Goal: Task Accomplishment & Management: Use online tool/utility

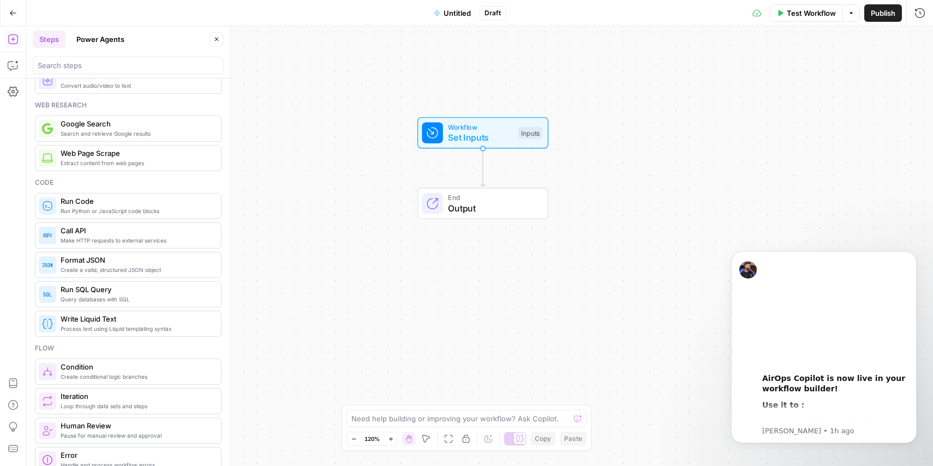
scroll to position [66, 0]
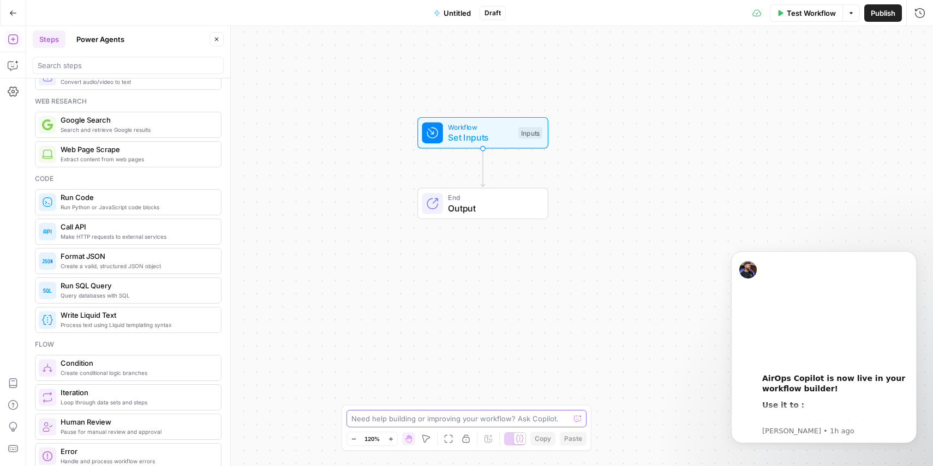
click at [484, 419] on textarea at bounding box center [460, 418] width 218 height 11
type textarea "I want to insert text in google docs"
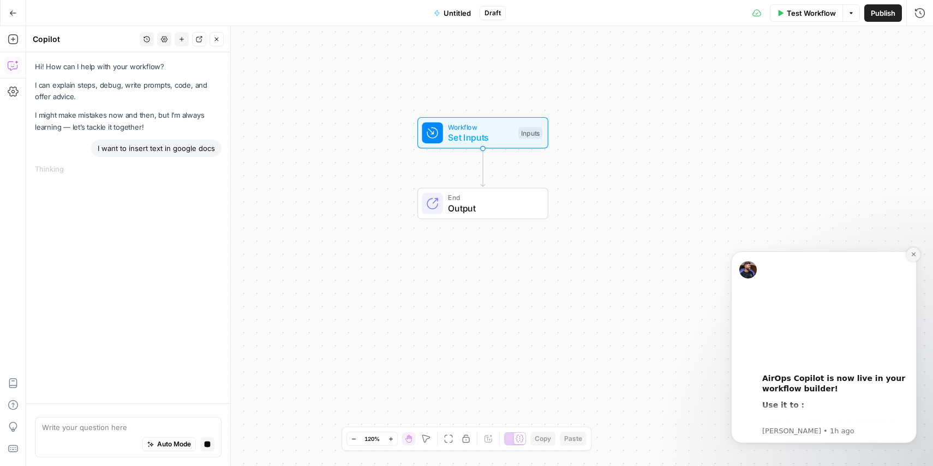
click at [913, 253] on icon "Dismiss notification" at bounding box center [913, 254] width 6 height 6
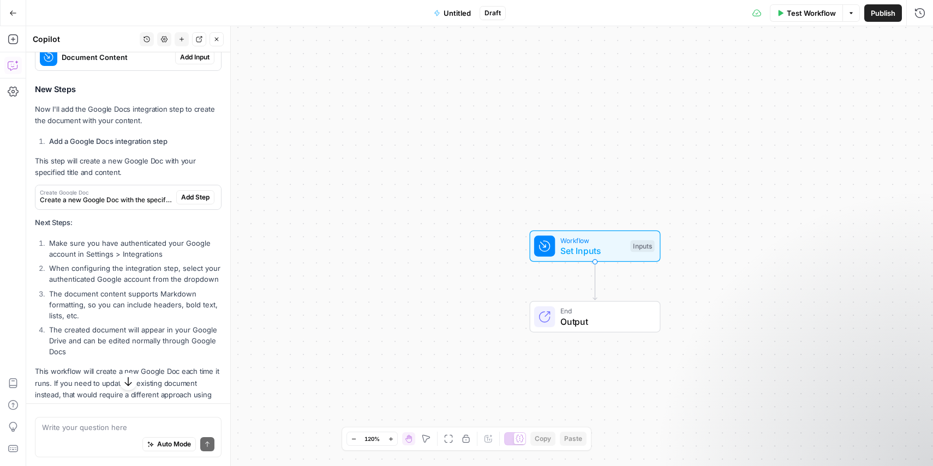
scroll to position [443, 0]
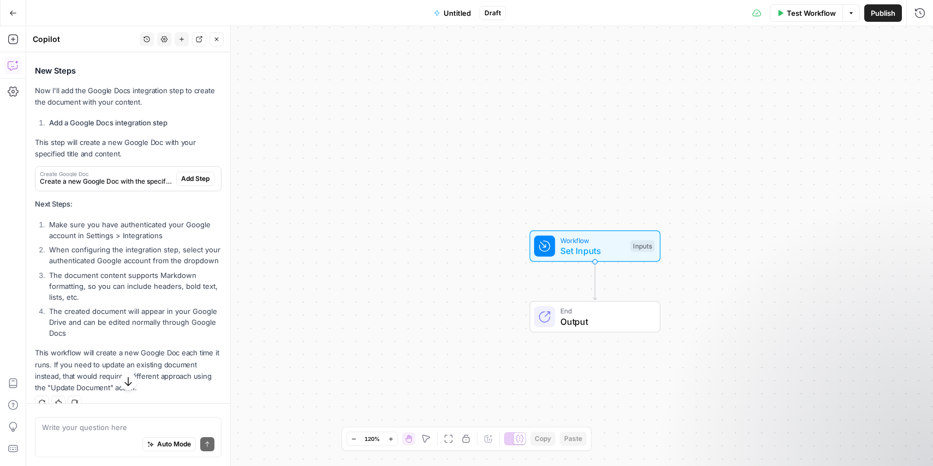
click at [115, 435] on div "Auto Mode Send" at bounding box center [128, 445] width 172 height 24
type textarea "can I paste the text?"
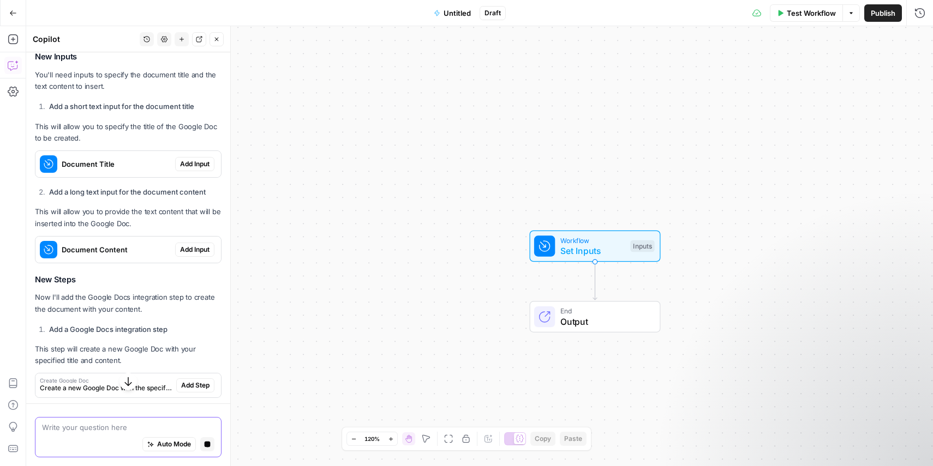
scroll to position [224, 0]
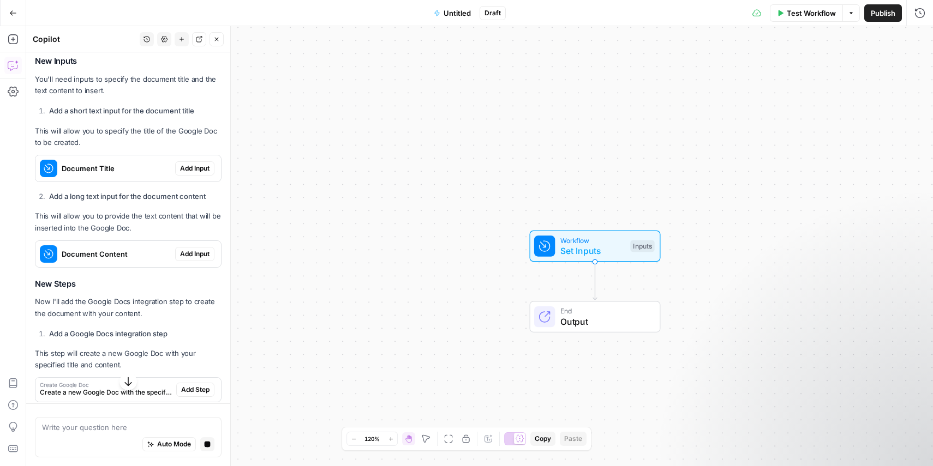
click at [187, 167] on span "Add Input" at bounding box center [194, 169] width 29 height 10
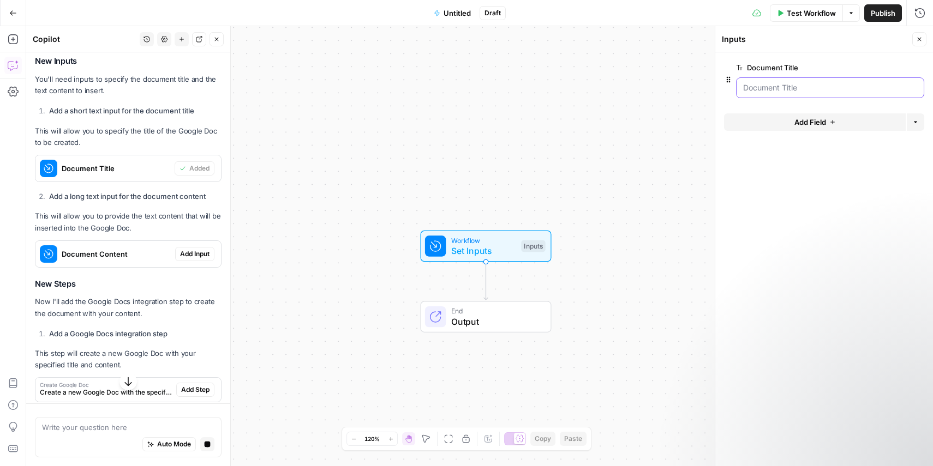
click at [781, 89] on Title "Document Title" at bounding box center [830, 87] width 174 height 11
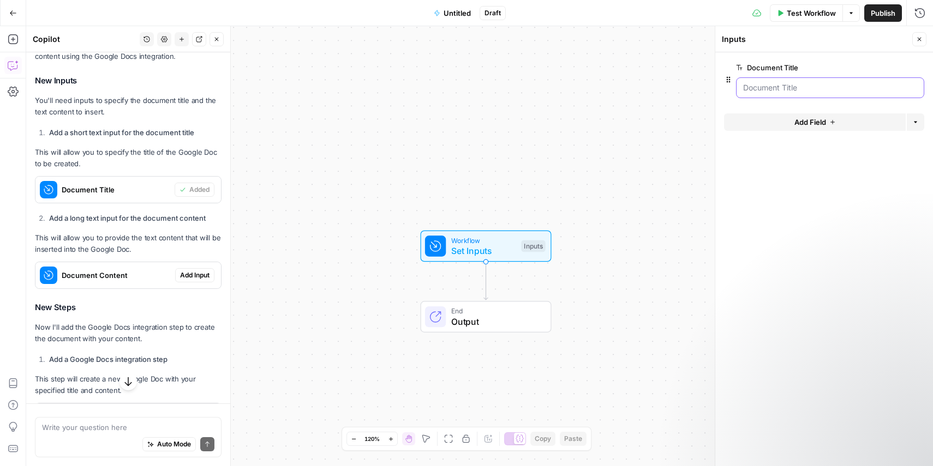
scroll to position [245, 0]
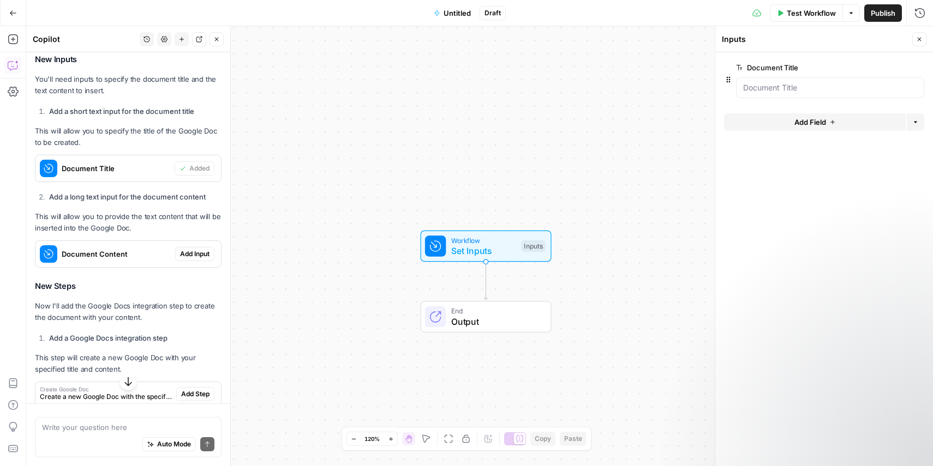
click at [811, 94] on div at bounding box center [830, 87] width 188 height 21
click at [791, 90] on Title "Document Title" at bounding box center [830, 87] width 174 height 11
click at [811, 121] on span "Add Field" at bounding box center [810, 122] width 32 height 11
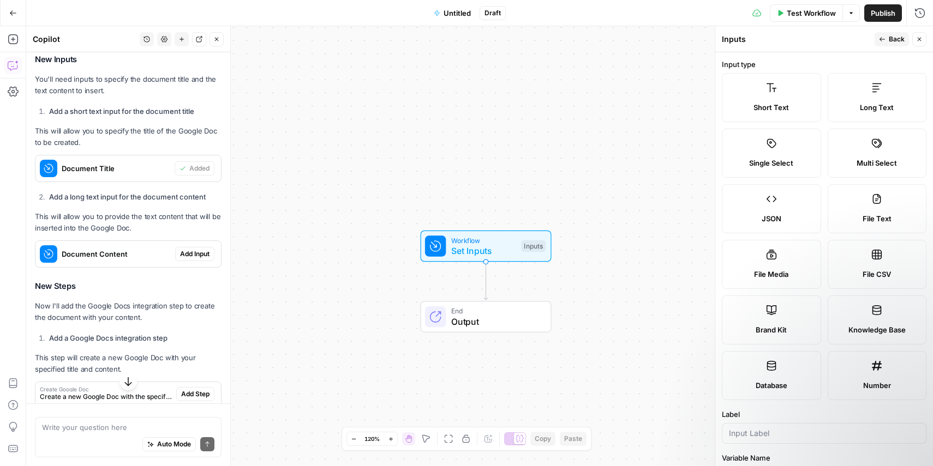
click at [791, 102] on div "Short Text" at bounding box center [771, 107] width 81 height 11
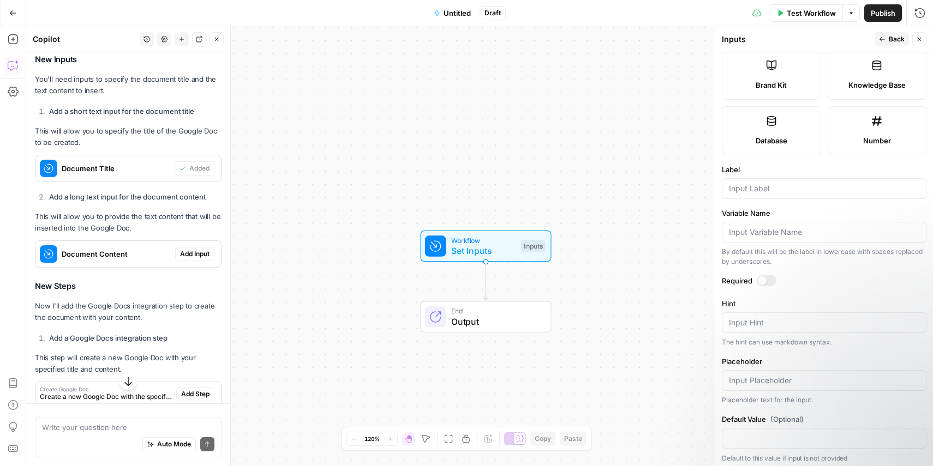
scroll to position [249, 0]
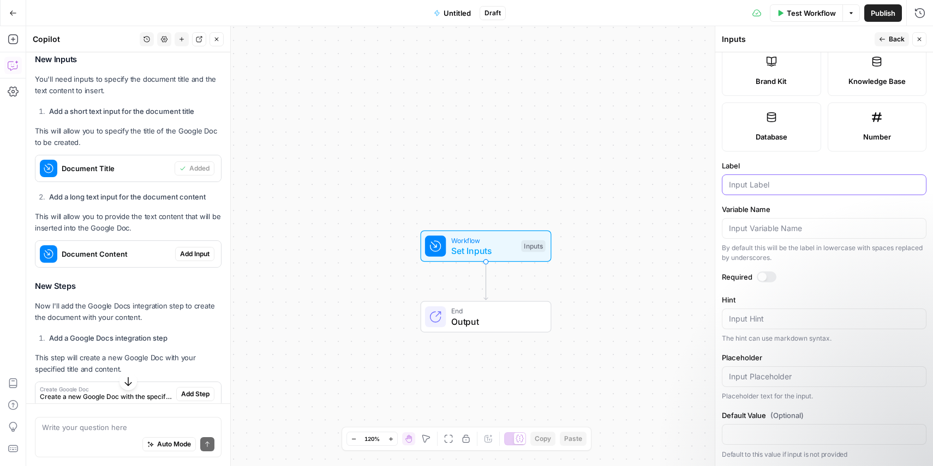
click at [799, 190] on input "Label" at bounding box center [824, 184] width 190 height 11
click at [811, 228] on input "Variable Name" at bounding box center [824, 228] width 190 height 11
paste input "7 przykładowych e-maili ofertowych, które pomogą pozyskać nowych klientów (wraz…"
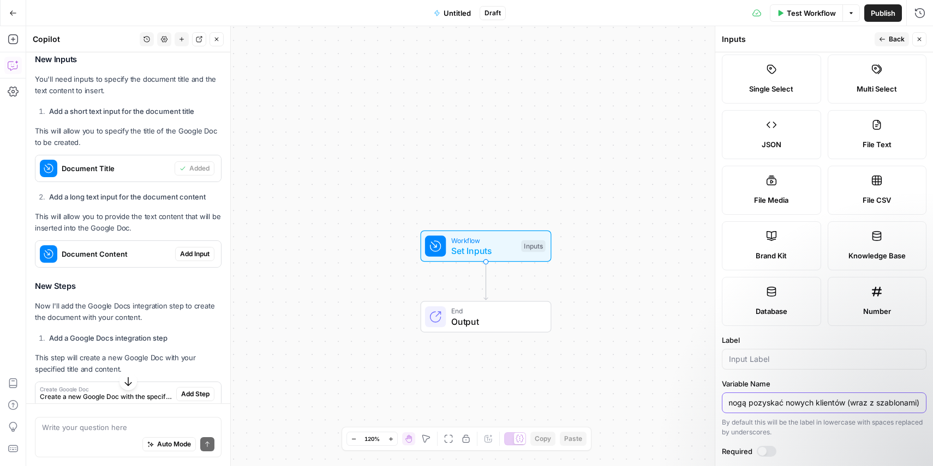
scroll to position [0, 0]
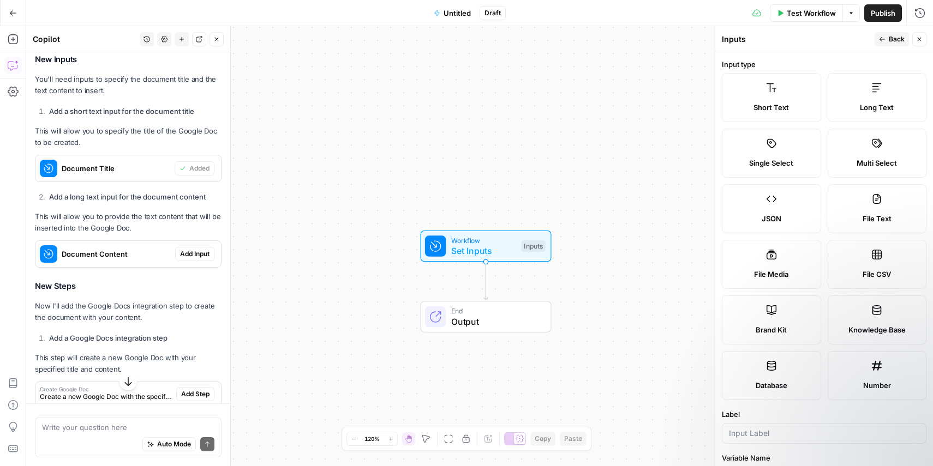
type input "7 przykładowych e-maili ofertowych, które pomogą pozyskać nowych klientów (wraz…"
click at [778, 103] on span "Short Text" at bounding box center [770, 107] width 35 height 11
click at [893, 43] on span "Back" at bounding box center [897, 39] width 16 height 10
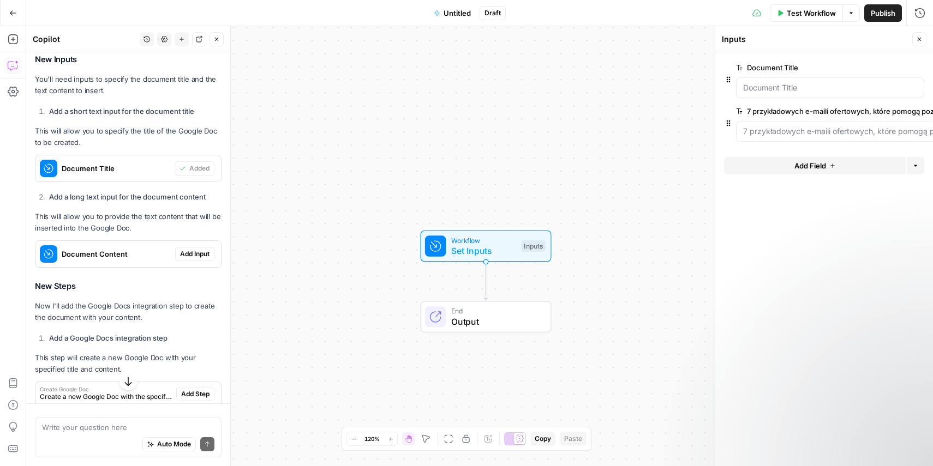
click at [193, 252] on span "Add Input" at bounding box center [194, 254] width 29 height 10
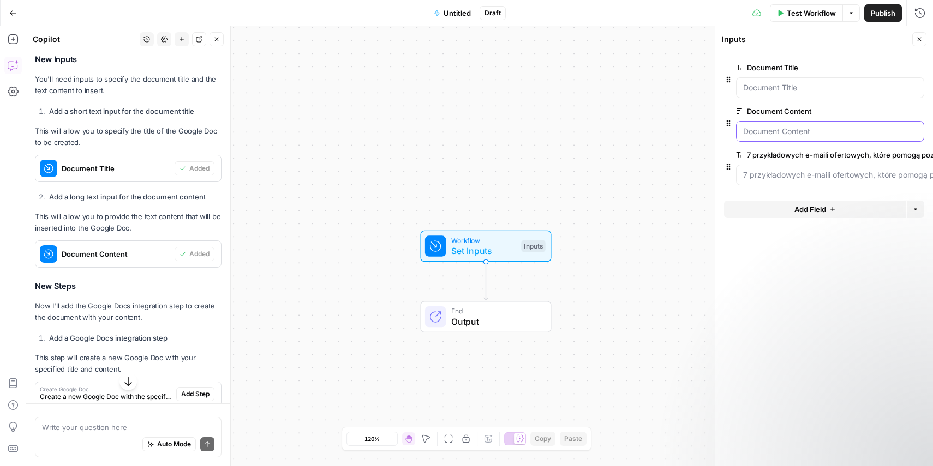
click at [803, 128] on Content "Document Content" at bounding box center [830, 131] width 174 height 11
click at [883, 107] on span "edit field" at bounding box center [883, 111] width 24 height 9
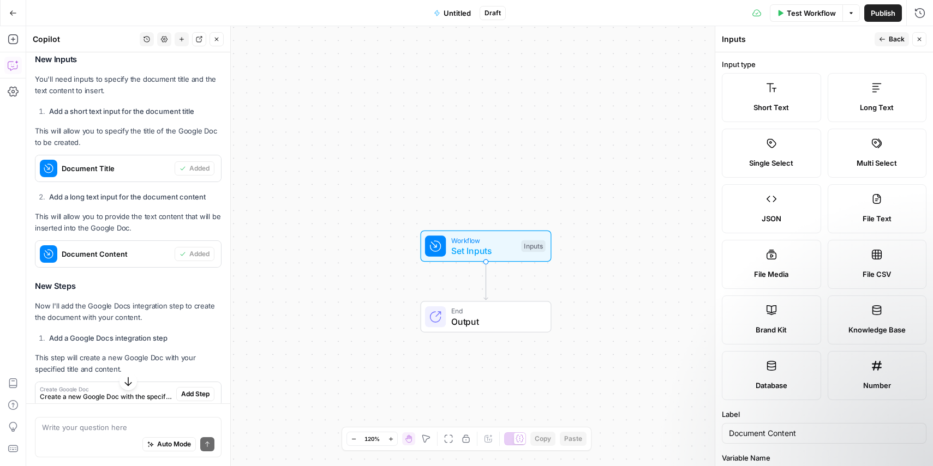
click at [887, 104] on span "Long Text" at bounding box center [877, 107] width 34 height 11
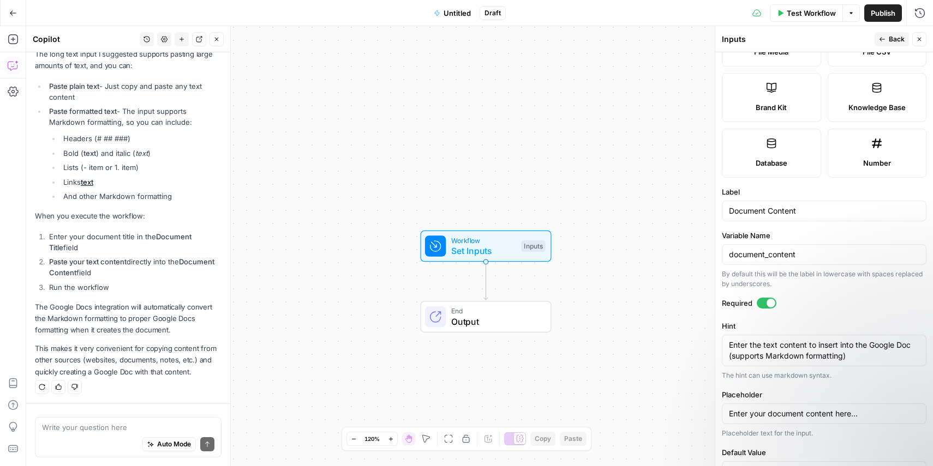
scroll to position [281, 0]
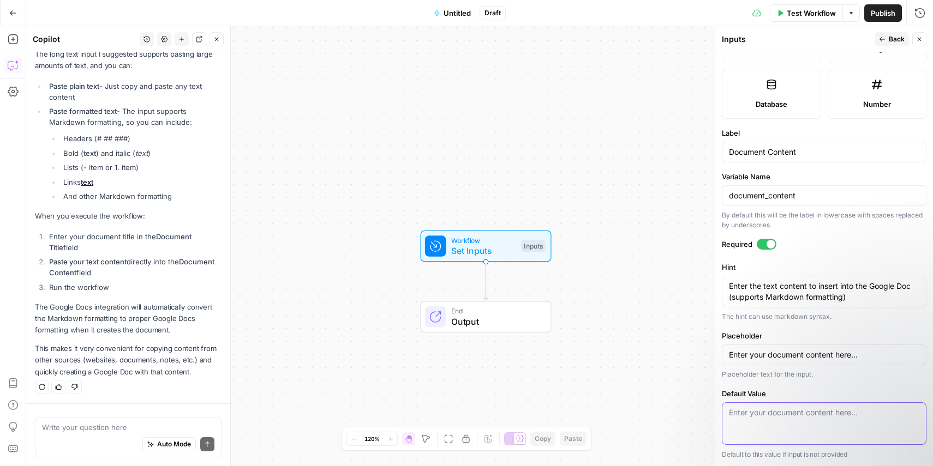
click at [794, 417] on textarea "Default Value" at bounding box center [824, 412] width 190 height 11
paste textarea "Jednym z najtrudniejszych elementów procesu sprzedaży jest nawiązanie kontaktu …"
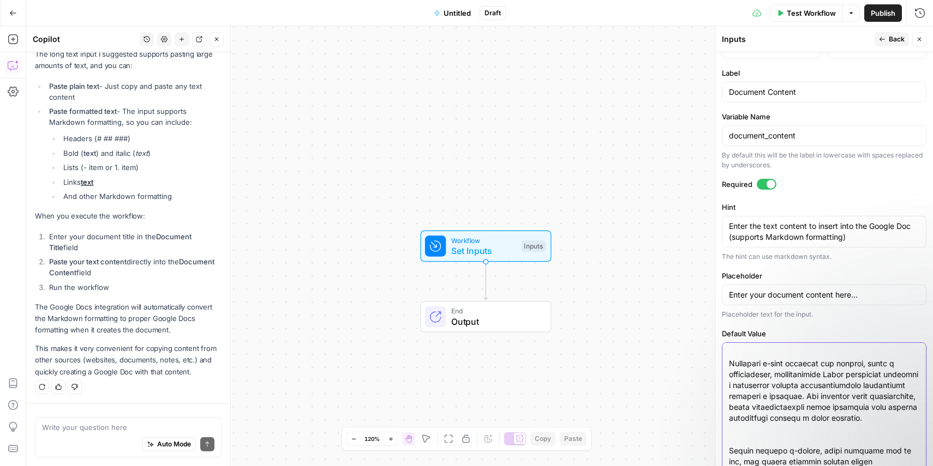
scroll to position [342, 0]
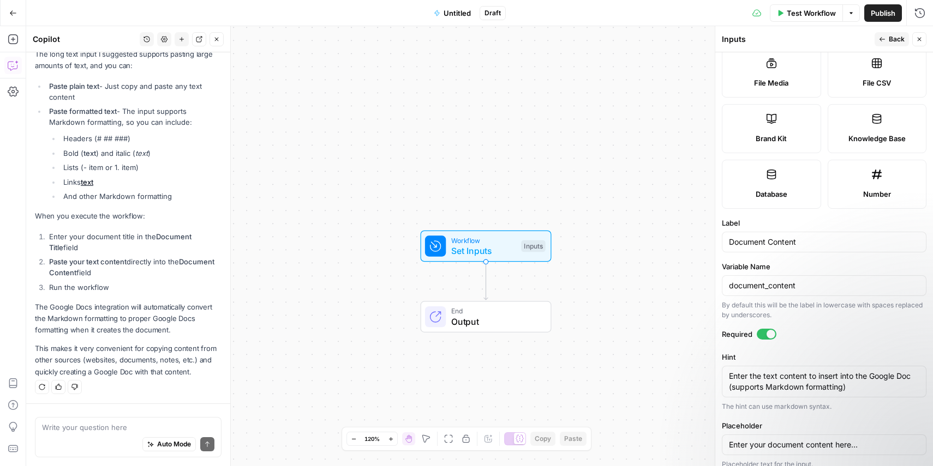
scroll to position [188, 0]
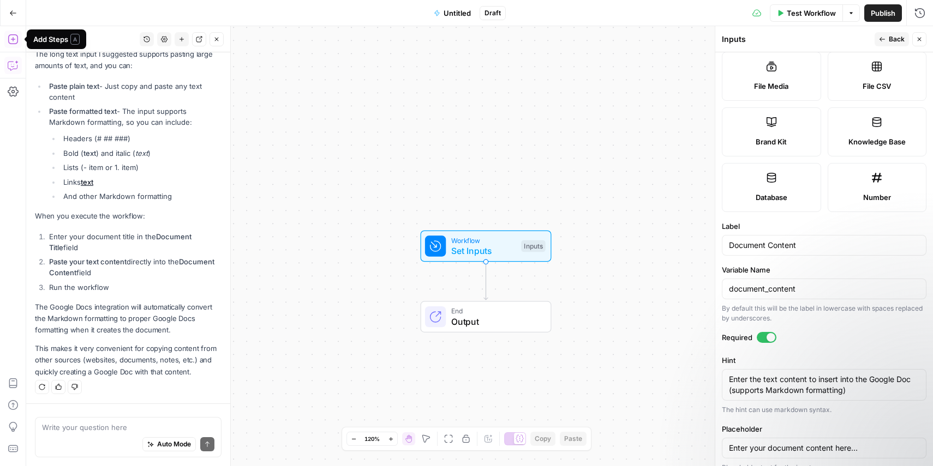
type textarea "Jednym z najtrudniejszych elementów procesu sprzedaży jest nawiązanie kontaktu …"
click at [15, 39] on icon "button" at bounding box center [13, 39] width 11 height 11
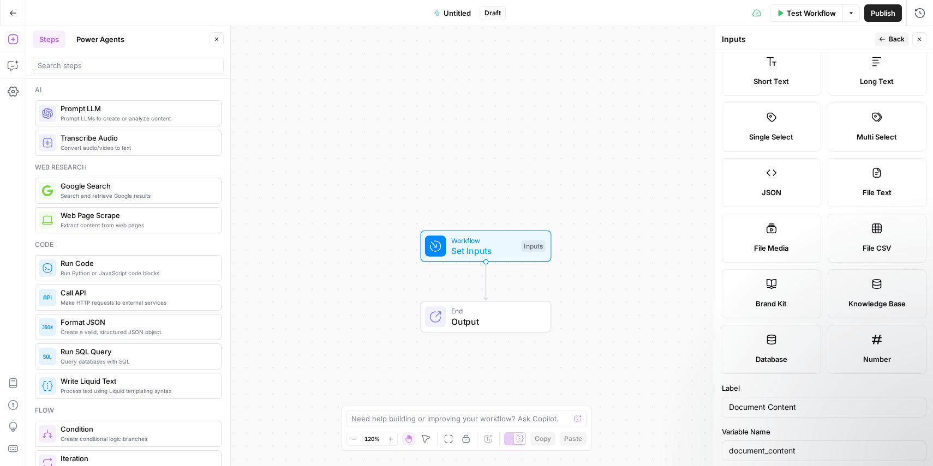
scroll to position [0, 0]
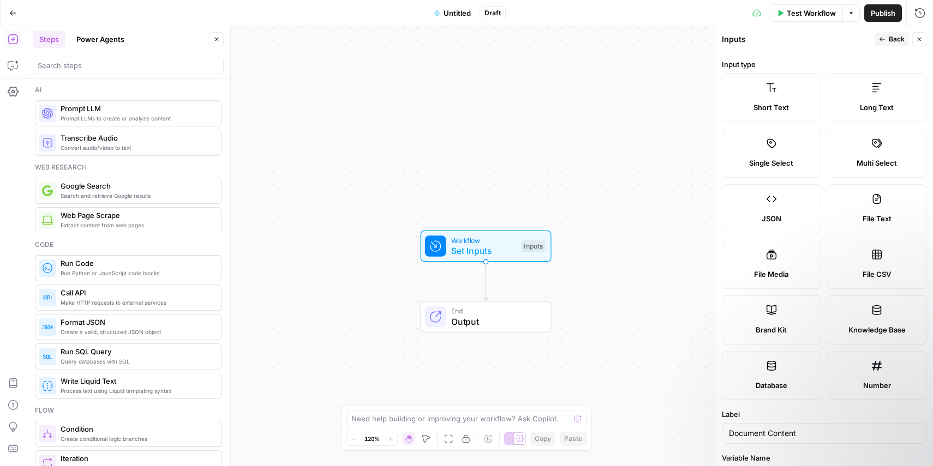
click at [892, 40] on span "Back" at bounding box center [897, 39] width 16 height 10
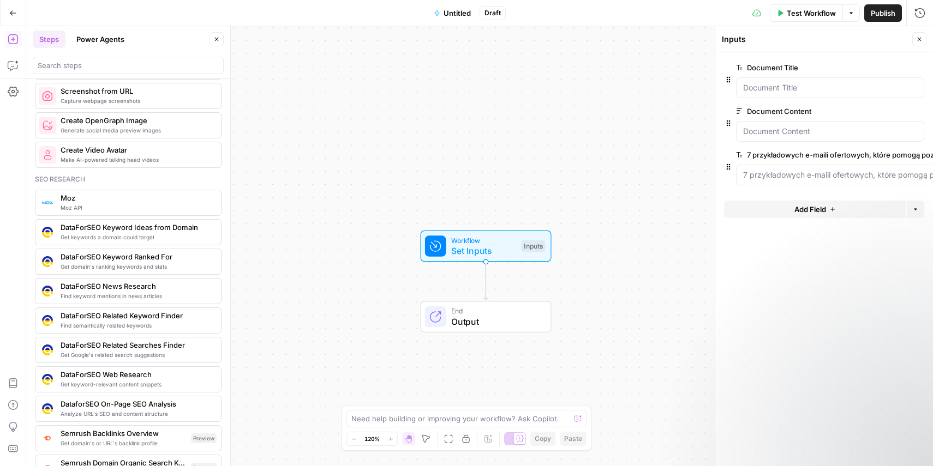
scroll to position [866, 0]
click at [203, 234] on span "Get keywords a domain could target" at bounding box center [137, 236] width 152 height 9
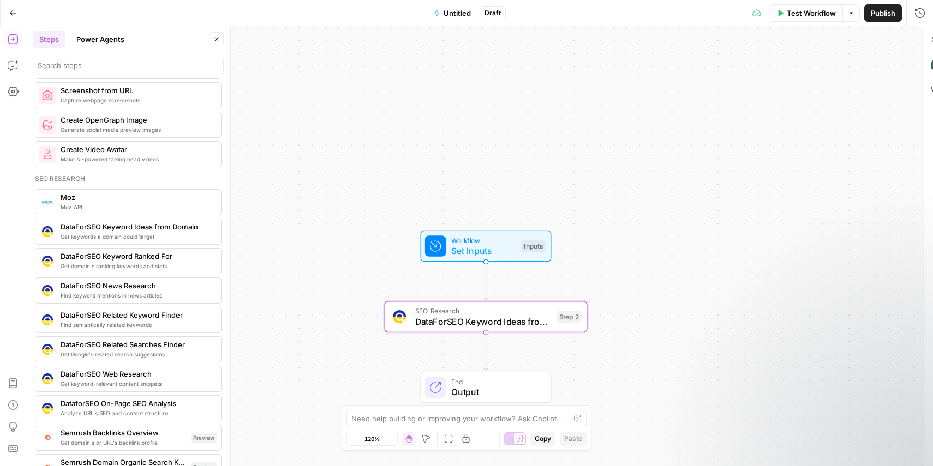
type textarea "DataForSEO Keyword Ideas from Domain"
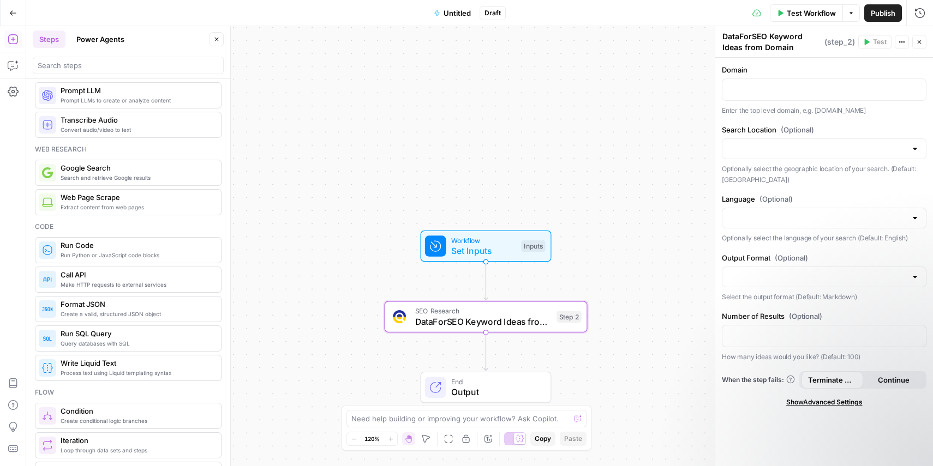
scroll to position [19, 0]
click at [810, 93] on p at bounding box center [824, 88] width 190 height 11
click at [833, 149] on input "Search Location (Optional)" at bounding box center [817, 148] width 177 height 11
click at [831, 178] on span "Poland" at bounding box center [822, 176] width 182 height 11
type input "Poland"
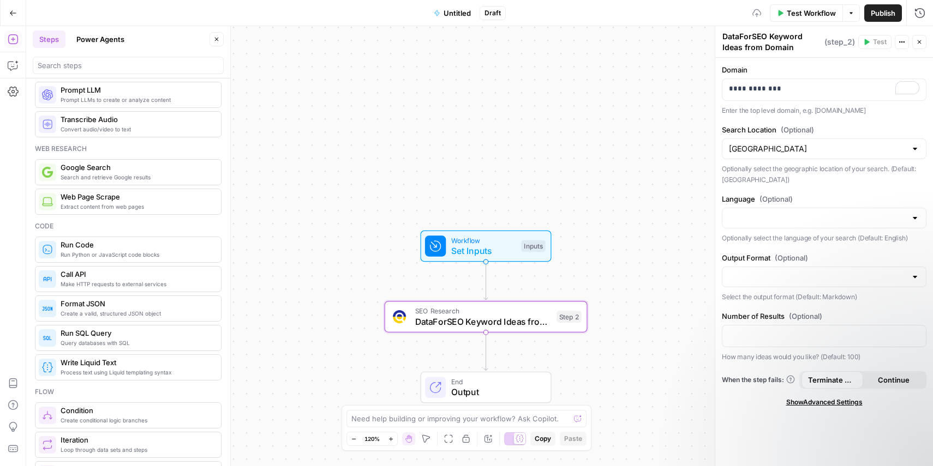
click at [820, 212] on div at bounding box center [824, 218] width 205 height 21
click at [821, 243] on span "Polish" at bounding box center [822, 246] width 182 height 11
type input "Polish"
click at [831, 277] on input "Output Format (Optional)" at bounding box center [817, 277] width 177 height 11
click at [860, 254] on label "Output Format (Optional)" at bounding box center [824, 258] width 205 height 11
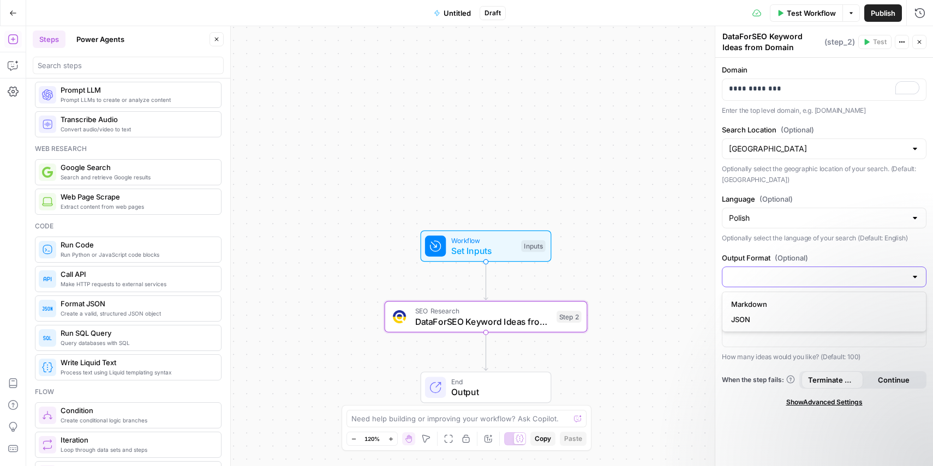
click at [860, 272] on input "Output Format (Optional)" at bounding box center [817, 277] width 177 height 11
click at [860, 254] on label "Output Format (Optional)" at bounding box center [824, 258] width 205 height 11
click at [860, 272] on input "Output Format (Optional)" at bounding box center [817, 277] width 177 height 11
click at [758, 418] on div "**********" at bounding box center [824, 262] width 218 height 409
click at [806, 330] on p at bounding box center [824, 335] width 190 height 11
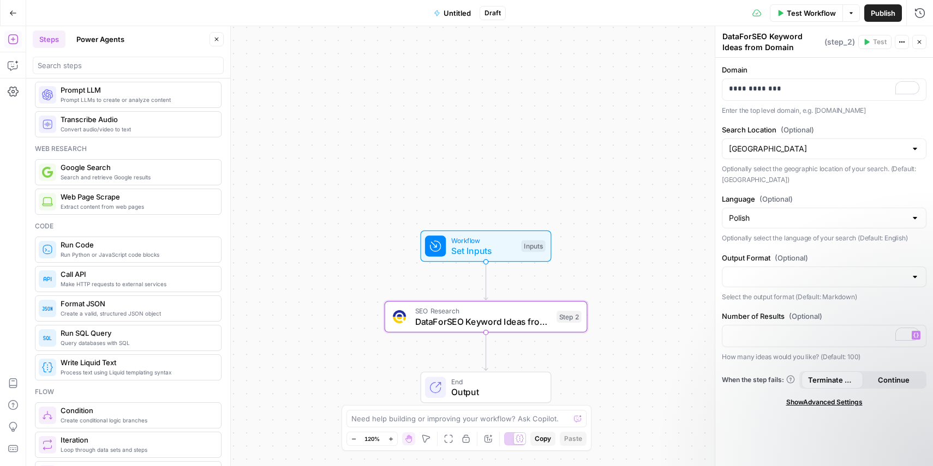
click at [751, 410] on div "**********" at bounding box center [824, 262] width 218 height 409
click at [918, 43] on icon "button" at bounding box center [919, 42] width 7 height 7
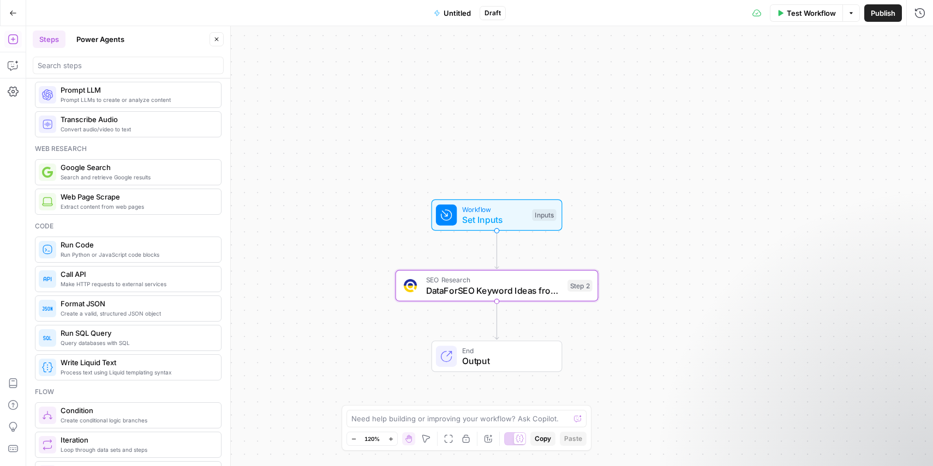
scroll to position [0, 0]
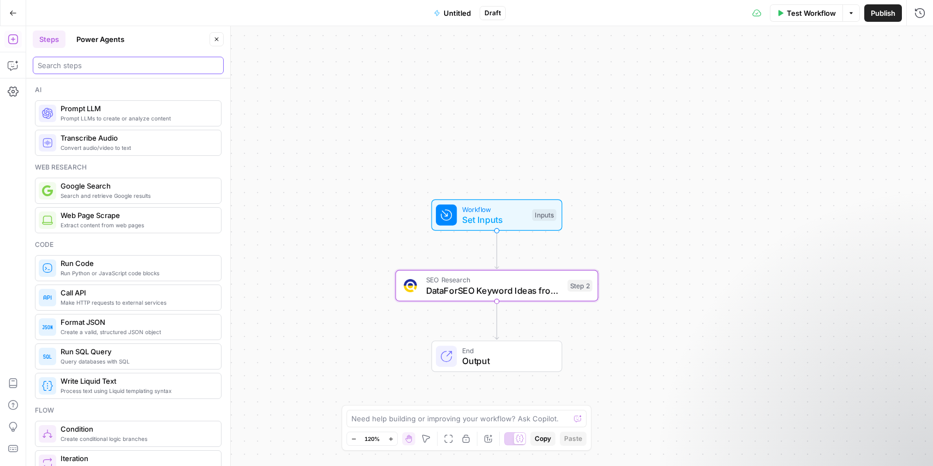
click at [110, 69] on input "search" at bounding box center [128, 65] width 181 height 11
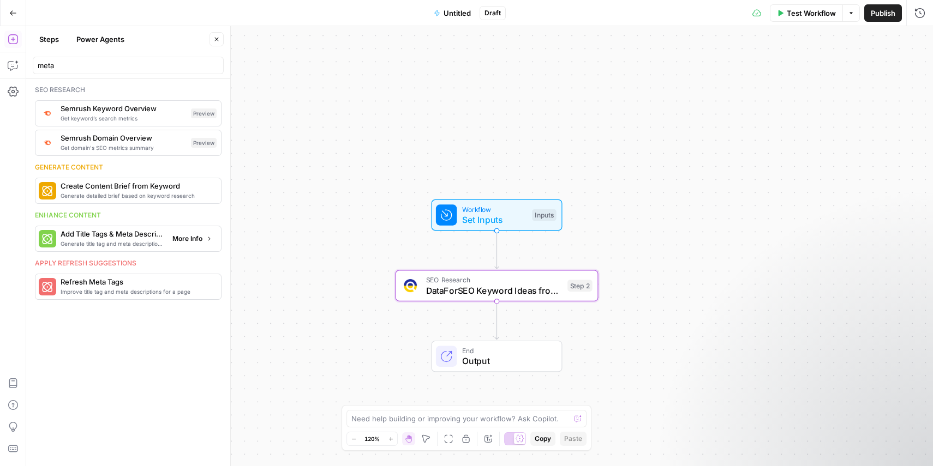
click at [139, 241] on span "Generate title tag and meta descriptions for a page" at bounding box center [112, 243] width 103 height 9
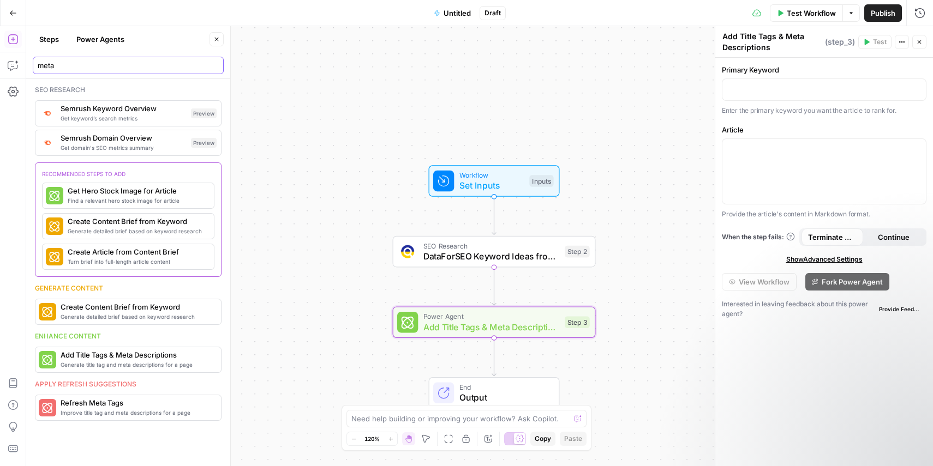
click at [113, 69] on input "meta" at bounding box center [128, 65] width 181 height 11
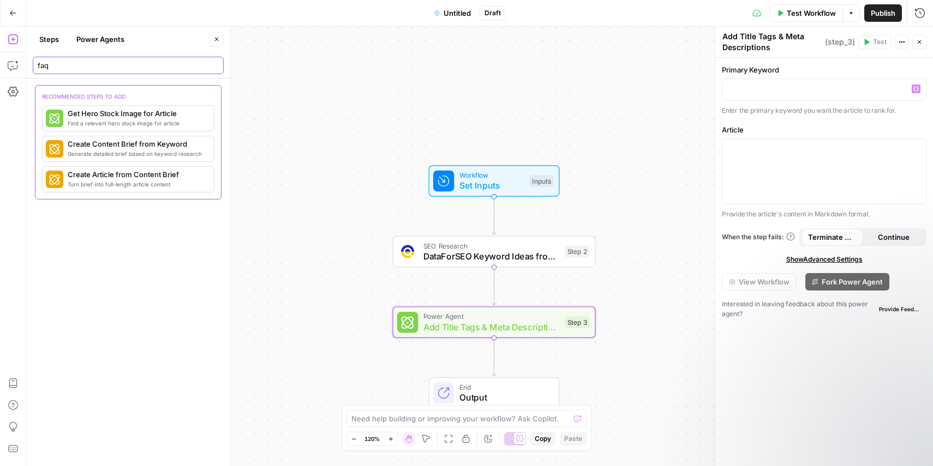
type input "faq"
click at [755, 83] on p at bounding box center [824, 88] width 190 height 11
click at [916, 149] on icon "button" at bounding box center [915, 148] width 5 height 5
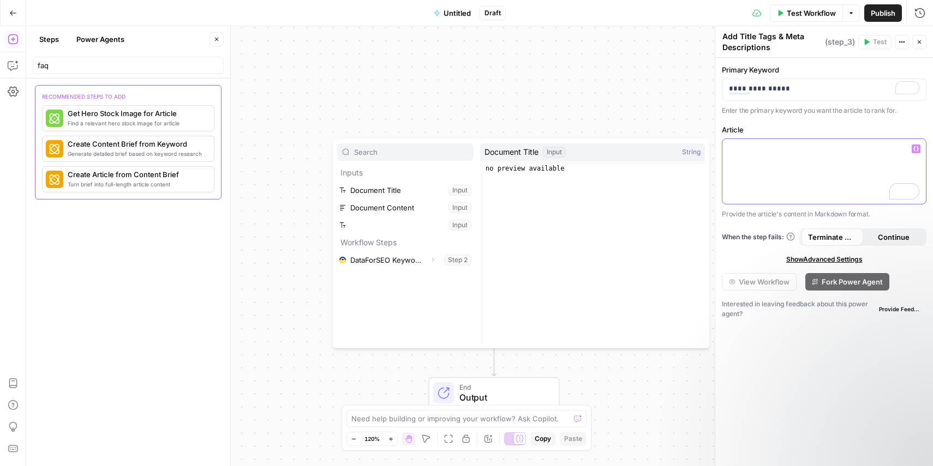
click at [846, 158] on div "To enrich screen reader interactions, please activate Accessibility in Grammarl…" at bounding box center [823, 171] width 203 height 65
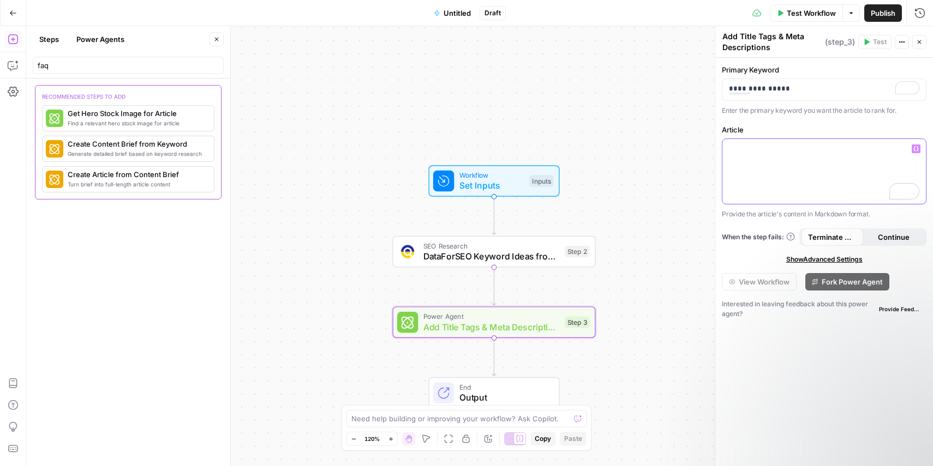
click at [913, 152] on button "Variables Menu" at bounding box center [915, 149] width 9 height 9
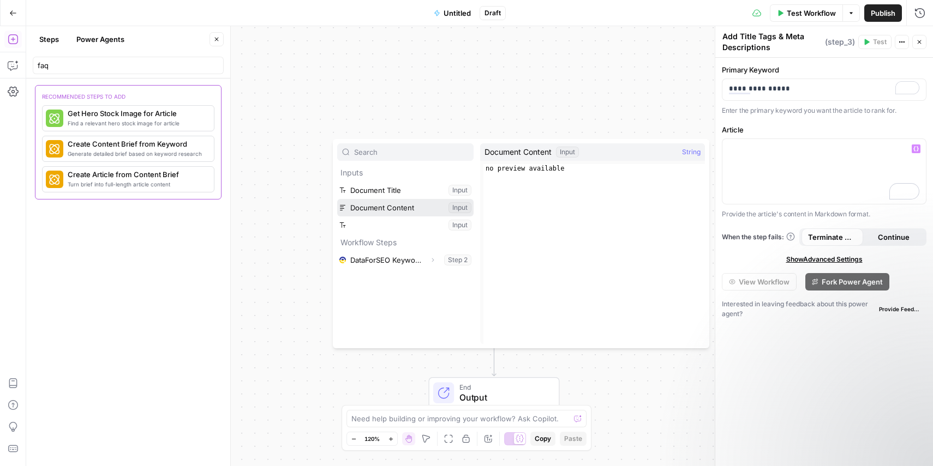
click at [409, 206] on button "Select variable Document Content" at bounding box center [405, 207] width 136 height 17
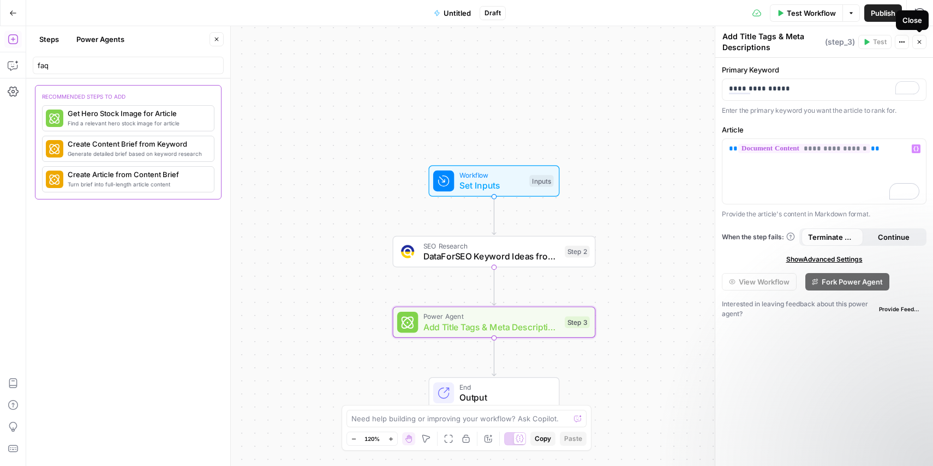
click at [921, 43] on icon "button" at bounding box center [919, 42] width 7 height 7
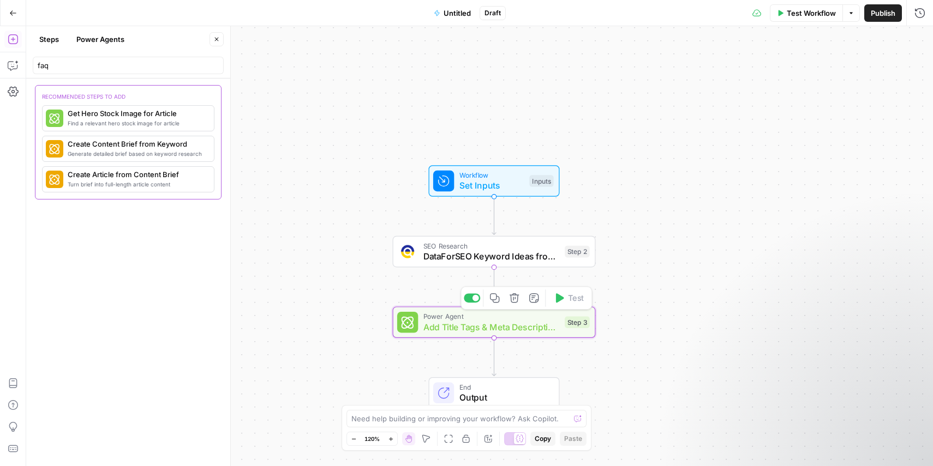
click at [506, 319] on span "Power Agent" at bounding box center [491, 316] width 136 height 10
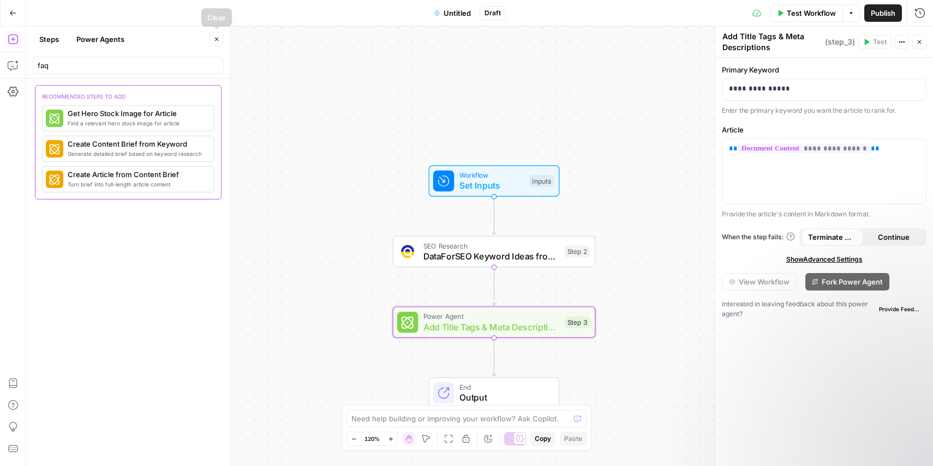
click at [213, 41] on button "Close" at bounding box center [216, 39] width 14 height 14
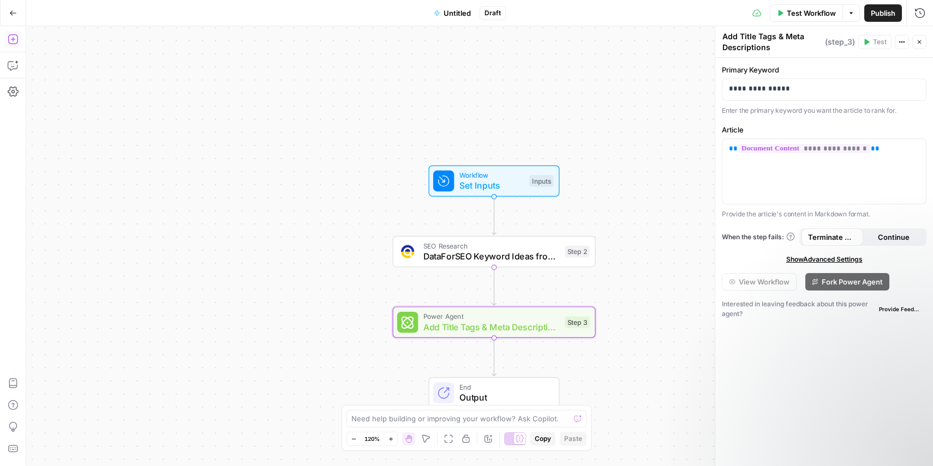
click at [14, 42] on icon "button" at bounding box center [13, 39] width 11 height 11
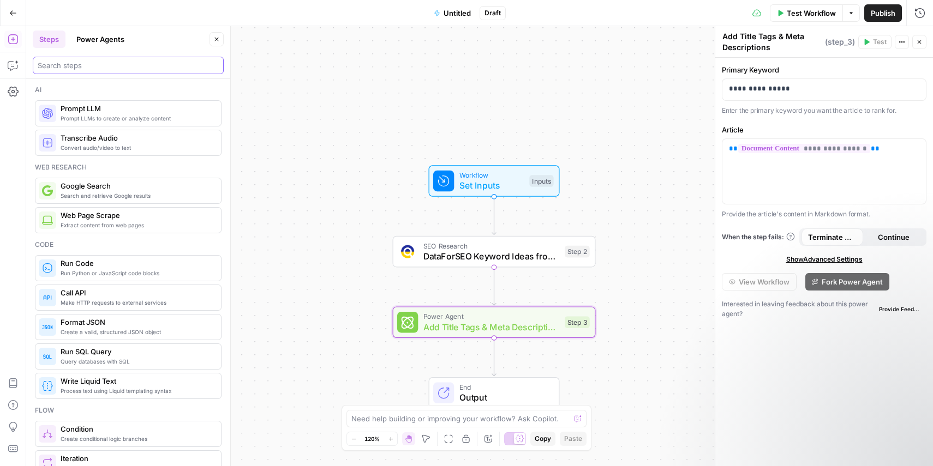
click at [109, 64] on input "search" at bounding box center [128, 65] width 181 height 11
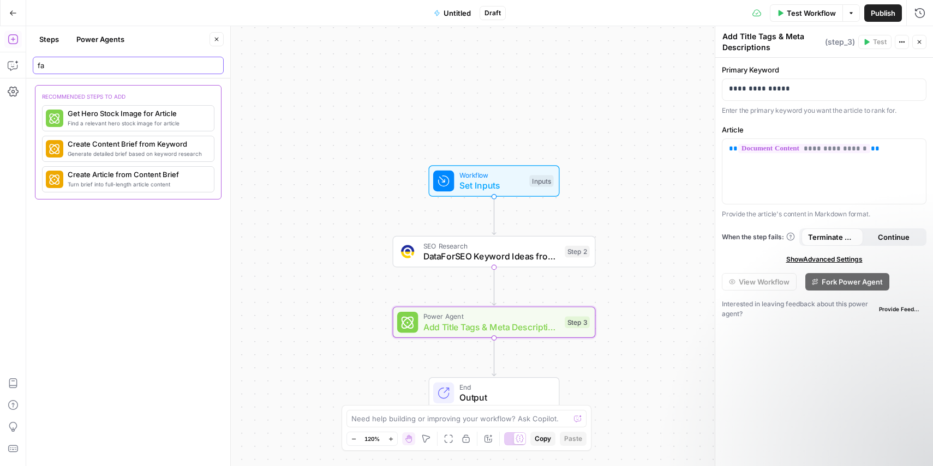
type input "f"
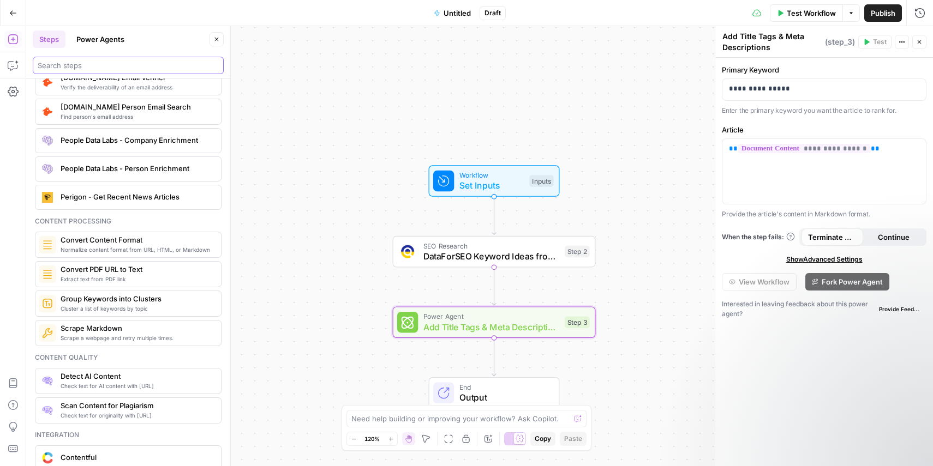
scroll to position [1615, 0]
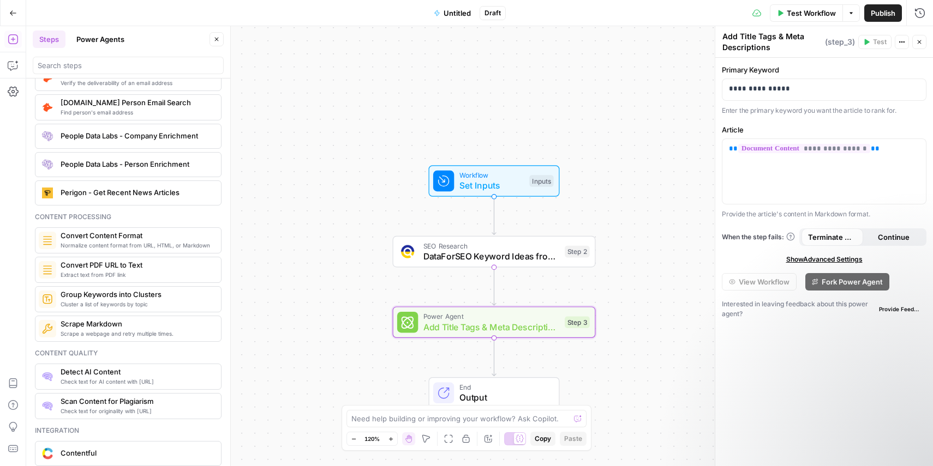
click at [171, 243] on span "Normalize content format from URL, HTML, or Markdown" at bounding box center [137, 245] width 152 height 9
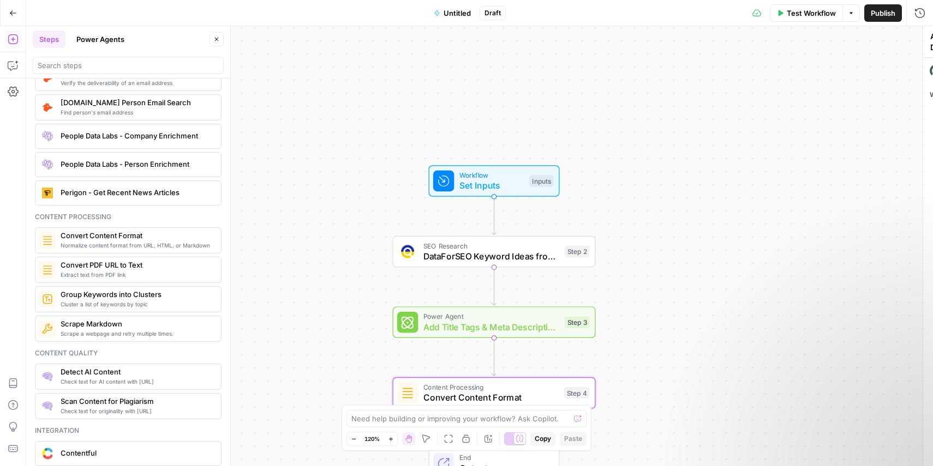
type textarea "Convert Content Format"
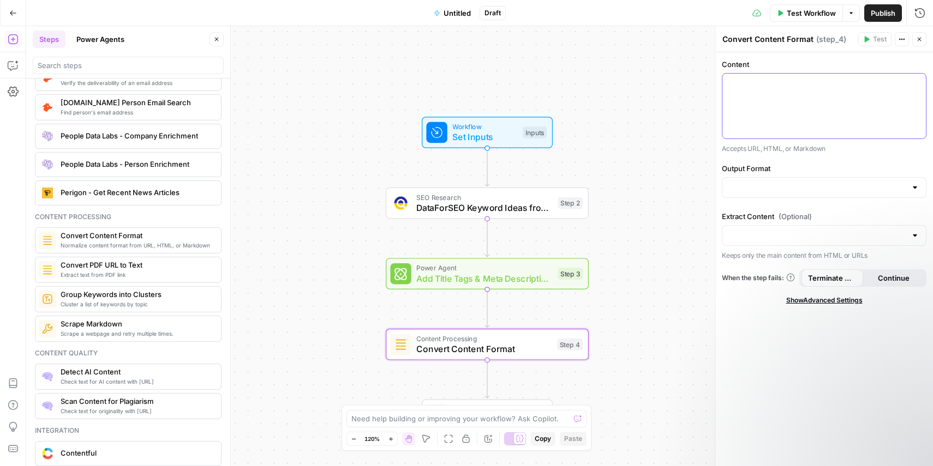
click at [812, 76] on div at bounding box center [823, 106] width 203 height 65
click at [916, 82] on icon "button" at bounding box center [915, 83] width 5 height 5
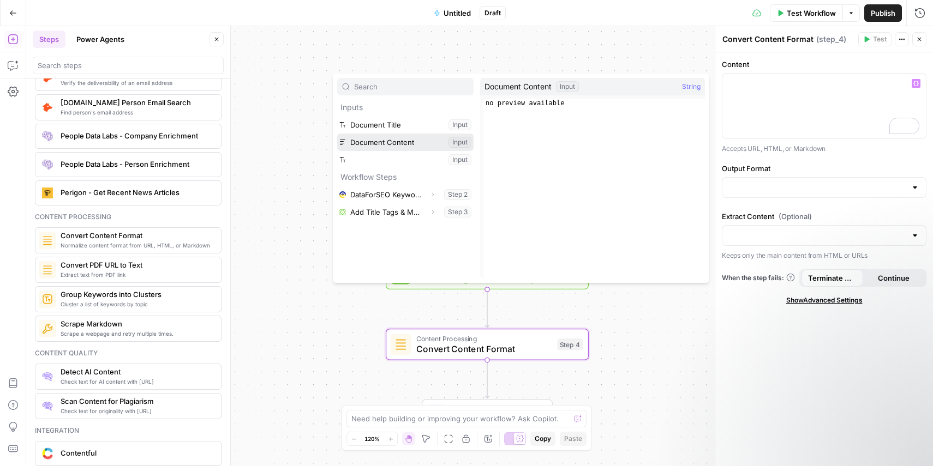
click at [398, 143] on button "Select variable Document Content" at bounding box center [405, 142] width 136 height 17
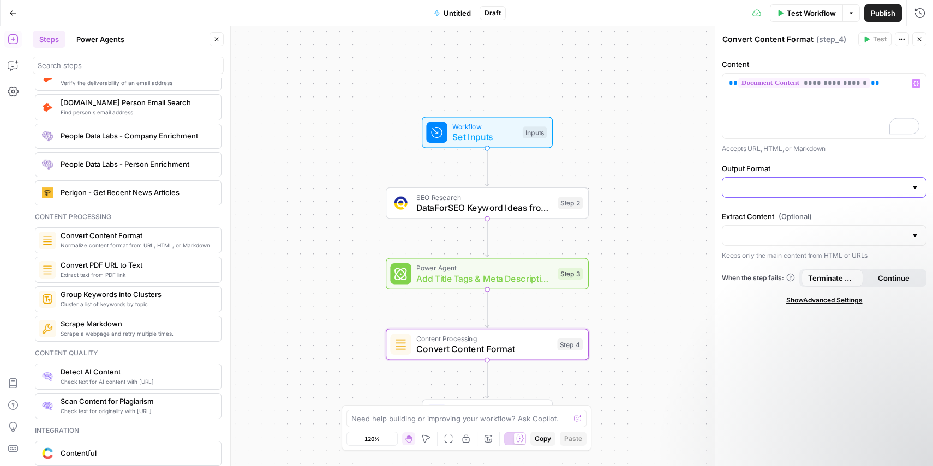
click at [773, 191] on input "Output Format" at bounding box center [817, 187] width 177 height 11
click at [857, 170] on label "Output Format" at bounding box center [824, 168] width 205 height 11
click at [857, 182] on input "Output Format" at bounding box center [817, 187] width 177 height 11
click at [783, 307] on div "**********" at bounding box center [824, 259] width 218 height 414
click at [854, 237] on input "Extract Content (Optional)" at bounding box center [817, 235] width 177 height 11
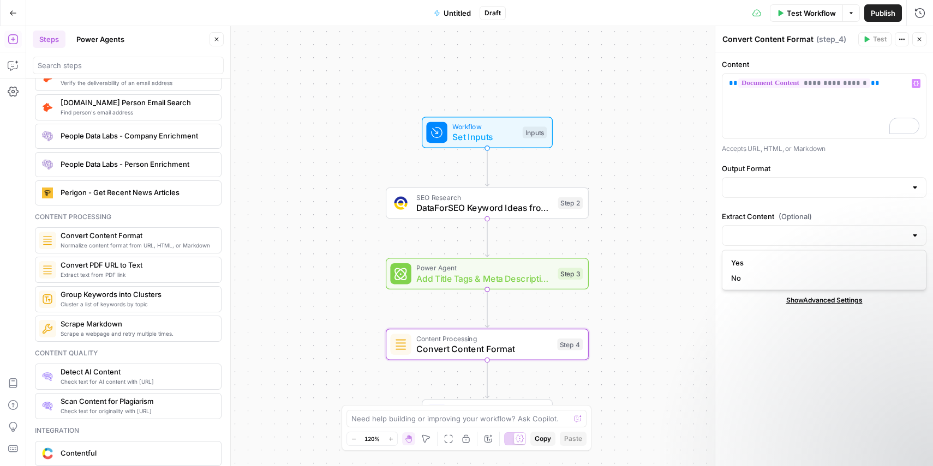
click at [748, 353] on div "**********" at bounding box center [824, 259] width 218 height 414
click at [914, 185] on div at bounding box center [914, 187] width 9 height 11
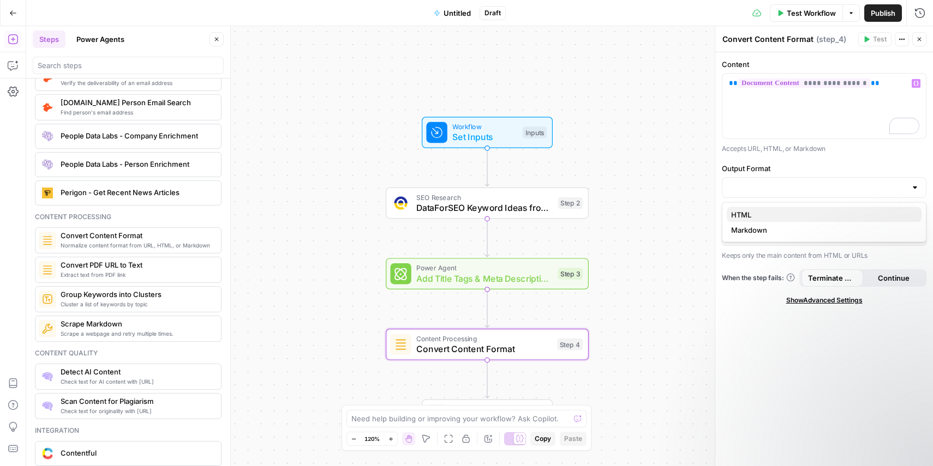
click at [805, 214] on span "HTML" at bounding box center [822, 214] width 182 height 11
type input "HTML"
click at [908, 190] on div "HTML" at bounding box center [824, 187] width 205 height 21
click at [811, 233] on span "Markdown" at bounding box center [822, 230] width 182 height 11
type input "Markdown"
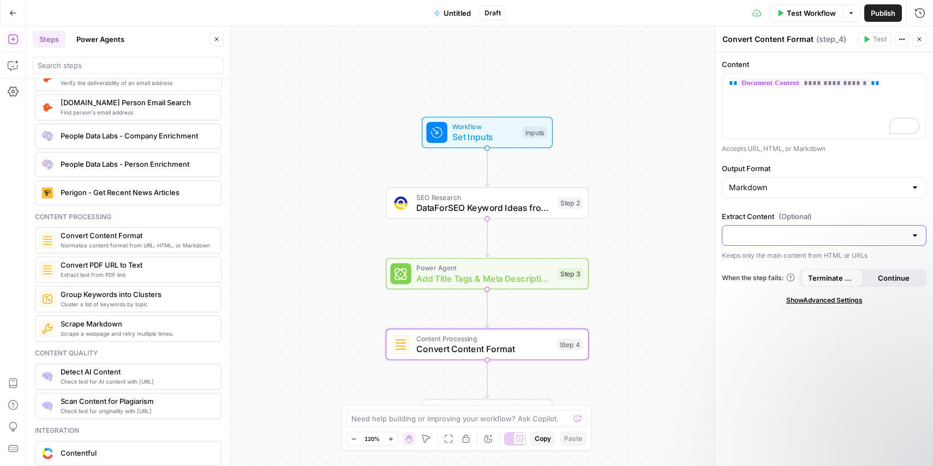
click at [799, 236] on input "Extract Content (Optional)" at bounding box center [817, 235] width 177 height 11
click at [761, 265] on span "Yes" at bounding box center [822, 262] width 182 height 11
type input "Yes"
click at [917, 41] on icon "button" at bounding box center [919, 39] width 7 height 7
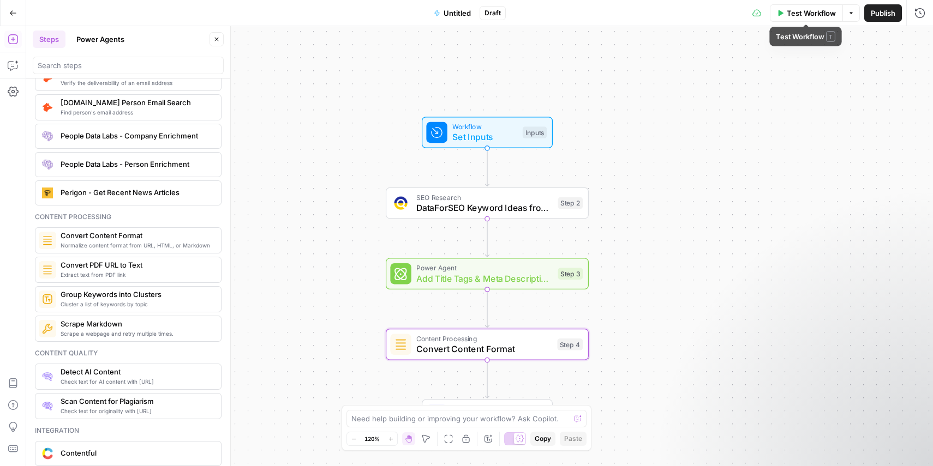
click at [814, 13] on span "Test Workflow" at bounding box center [811, 13] width 49 height 11
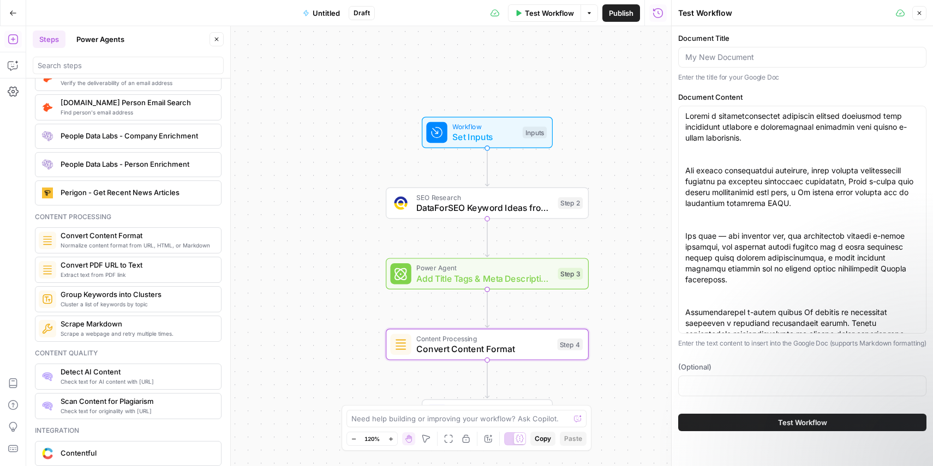
click at [787, 428] on span "Test Workflow" at bounding box center [802, 422] width 49 height 11
click at [769, 64] on div at bounding box center [802, 57] width 248 height 21
paste input "7 przykładowych e-maili ofertowych"
type input "7 przykładowych e-maili ofertowych"
click at [813, 428] on span "Test Workflow" at bounding box center [802, 422] width 49 height 11
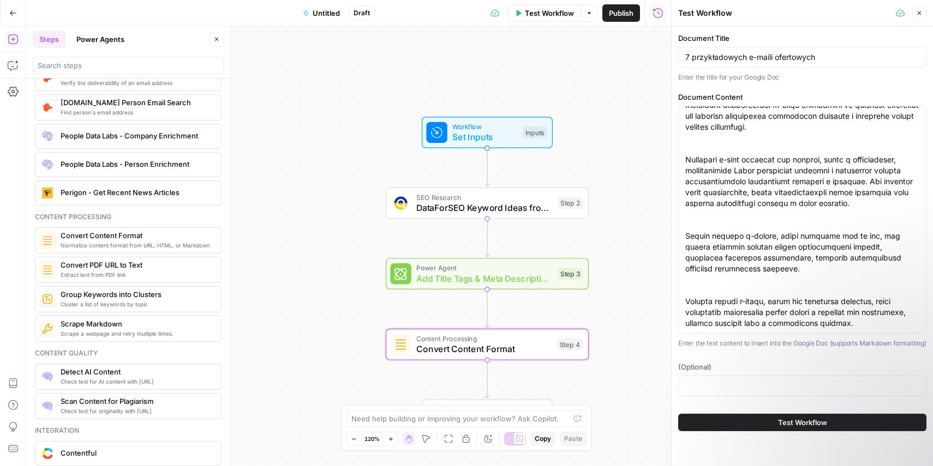
scroll to position [5705, 0]
click at [89, 44] on button "Power Agents" at bounding box center [100, 39] width 61 height 17
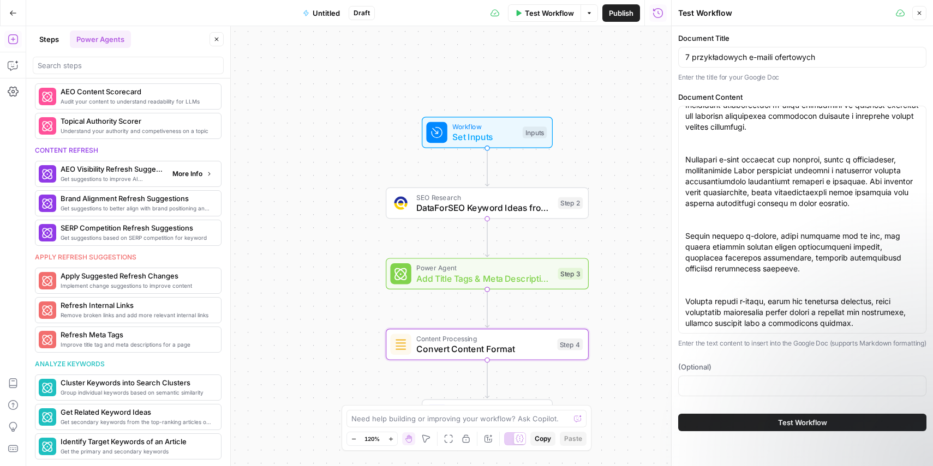
click at [156, 175] on span "Get suggestions to improve AI discovery and citation" at bounding box center [112, 179] width 103 height 9
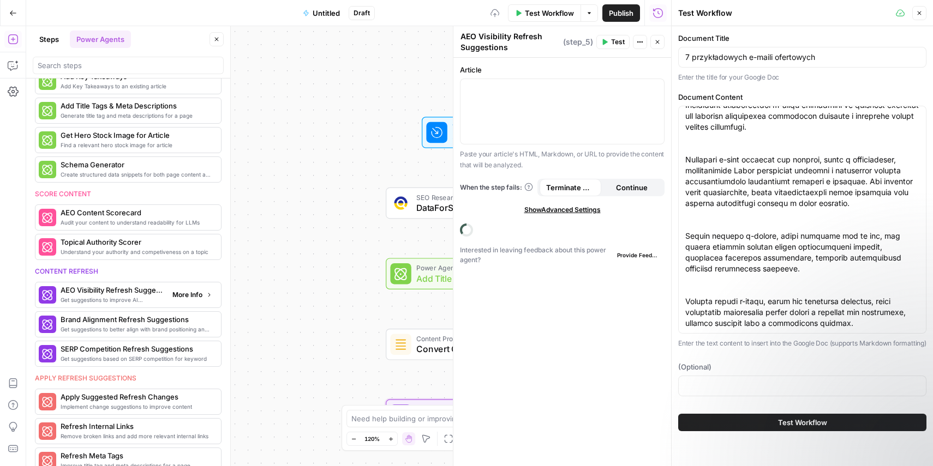
scroll to position [547, 0]
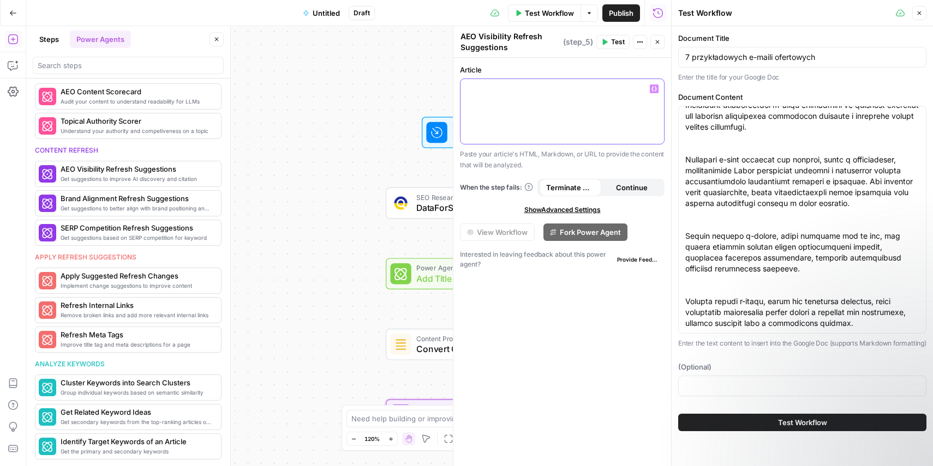
click at [656, 89] on span "Variables Menu" at bounding box center [656, 89] width 1 height 1
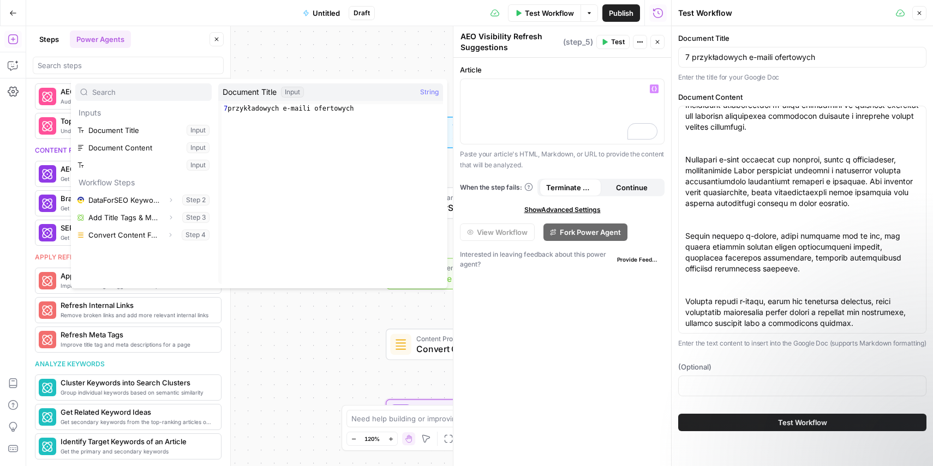
type textarea "**********"
click at [273, 111] on div "7 przykładowych e-maili ofertowych" at bounding box center [331, 202] width 221 height 197
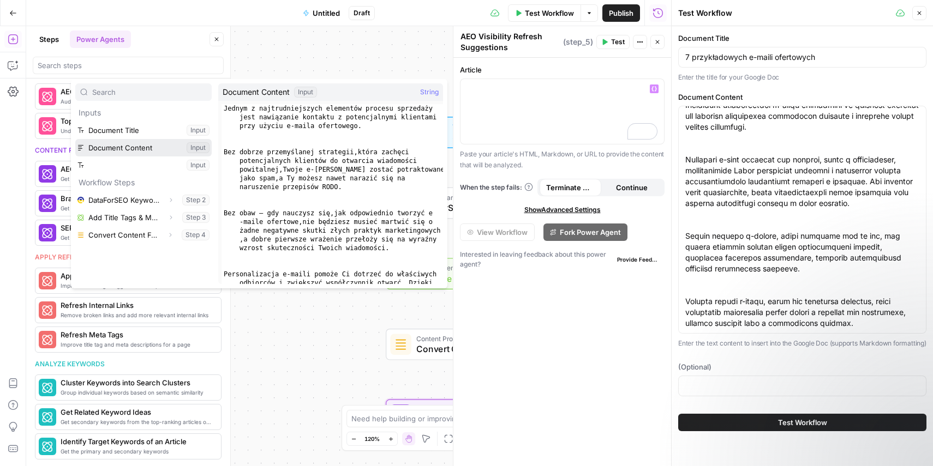
click at [140, 150] on button "Select variable Document Content" at bounding box center [143, 147] width 136 height 17
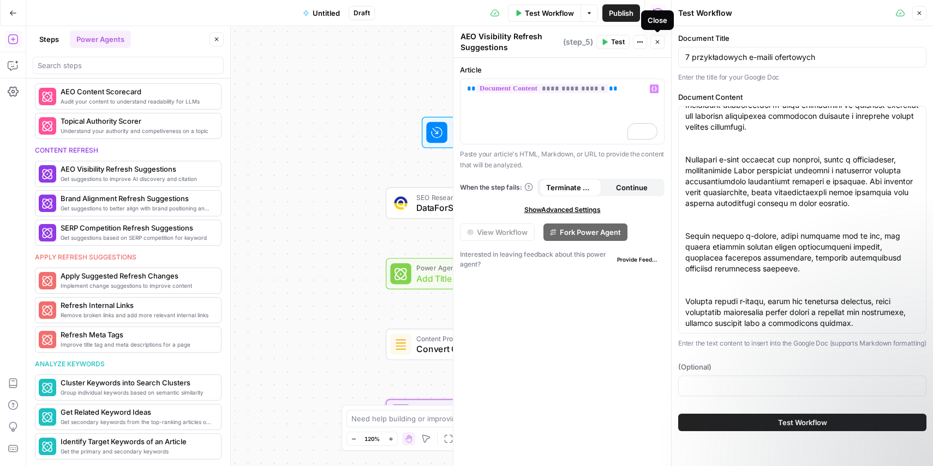
click at [656, 44] on icon "button" at bounding box center [657, 42] width 7 height 7
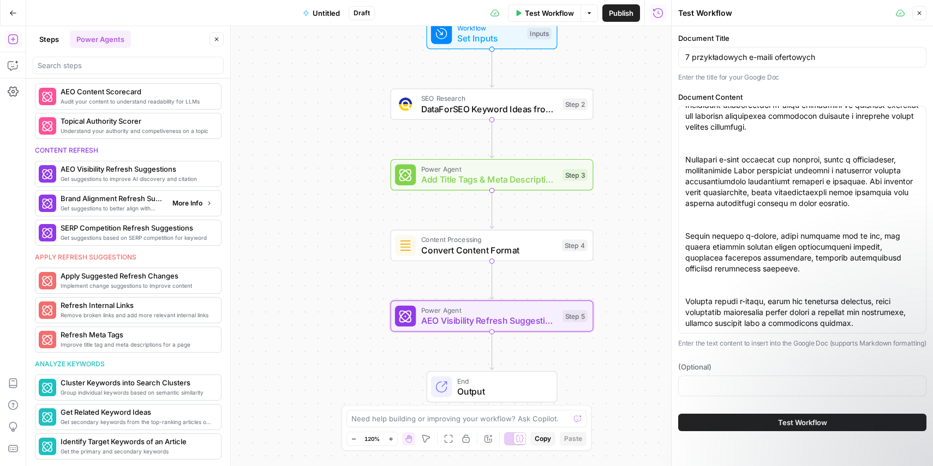
click at [148, 201] on span "Brand Alignment Refresh Suggestions" at bounding box center [112, 198] width 103 height 11
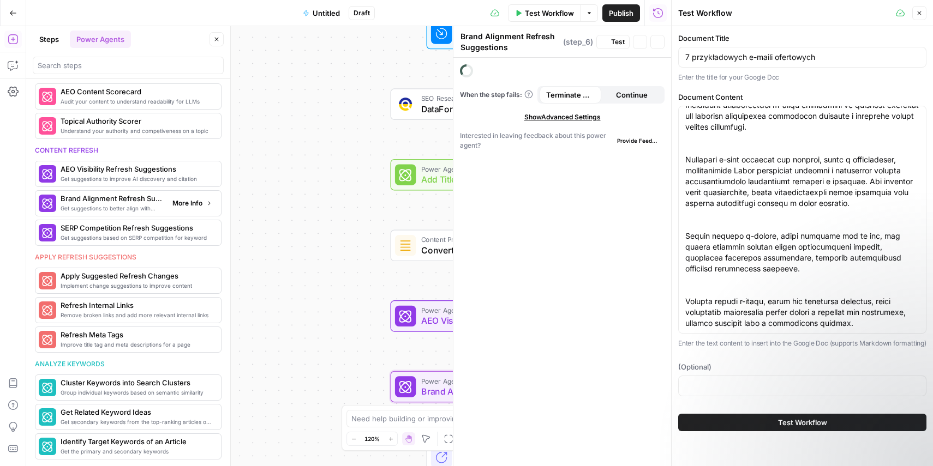
scroll to position [517, 0]
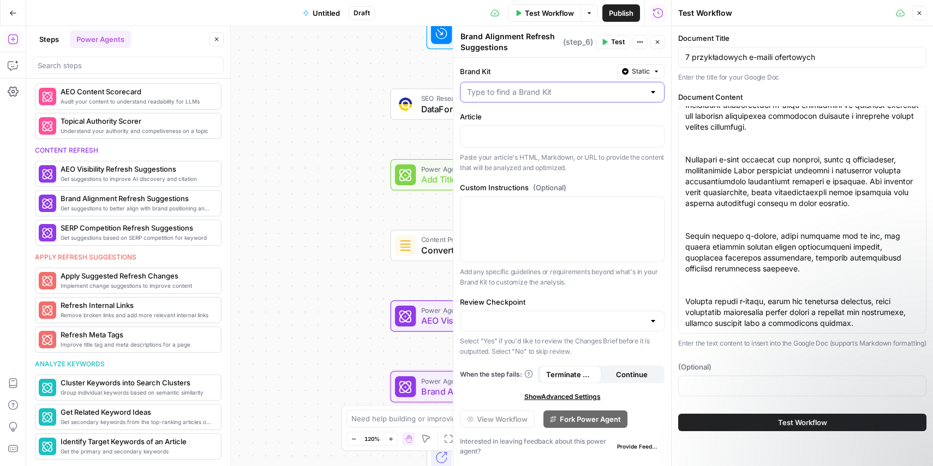
click at [642, 93] on input "Brand Kit" at bounding box center [555, 92] width 177 height 11
click at [639, 110] on div "Pipedrive ID: 13415" at bounding box center [562, 124] width 205 height 35
click at [630, 119] on span "Pipedrive" at bounding box center [560, 119] width 182 height 11
type input "Pipedrive"
click at [584, 136] on p at bounding box center [562, 135] width 190 height 11
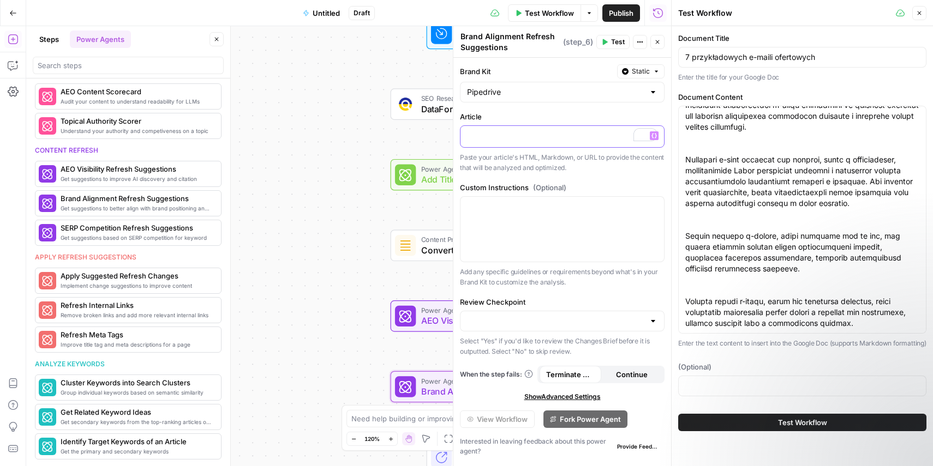
click at [657, 137] on button "Variables Menu" at bounding box center [654, 135] width 9 height 9
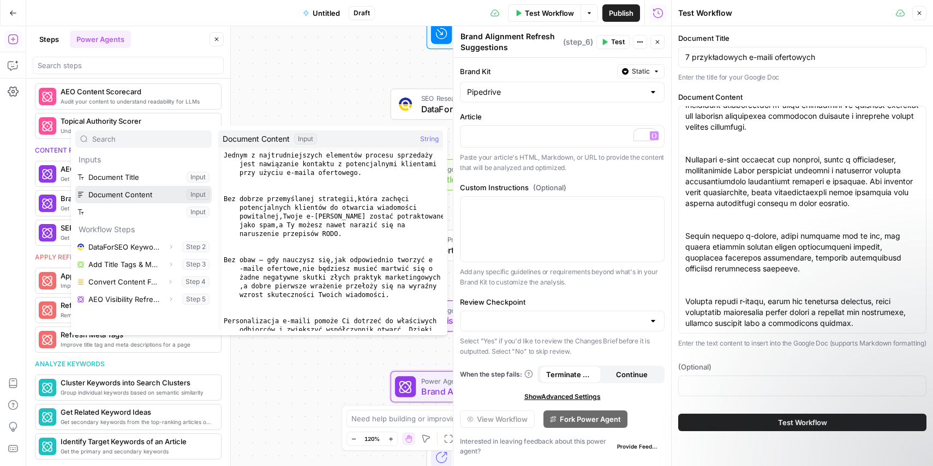
click at [166, 194] on button "Select variable Document Content" at bounding box center [143, 194] width 136 height 17
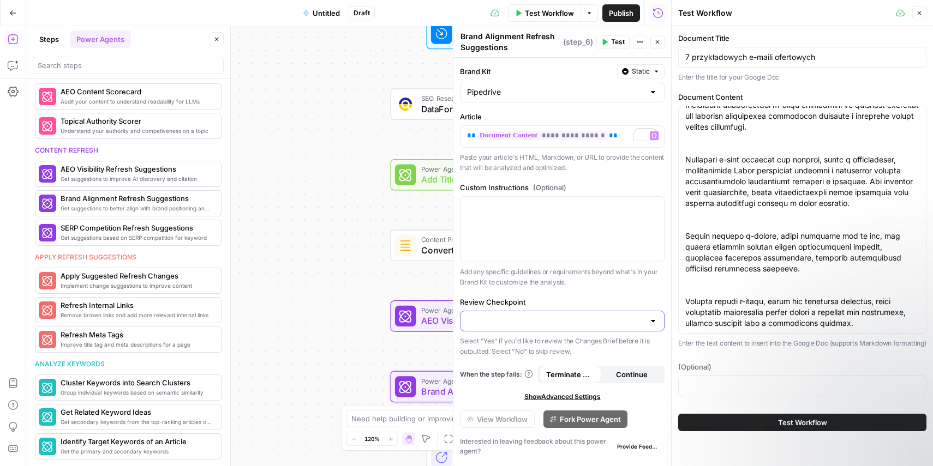
click at [626, 318] on input "Review Checkpoint" at bounding box center [555, 321] width 177 height 11
click at [624, 290] on div "**********" at bounding box center [562, 262] width 218 height 409
click at [632, 317] on input "Review Checkpoint" at bounding box center [555, 321] width 177 height 11
click at [497, 349] on span "Yes" at bounding box center [560, 348] width 182 height 11
type input "Yes"
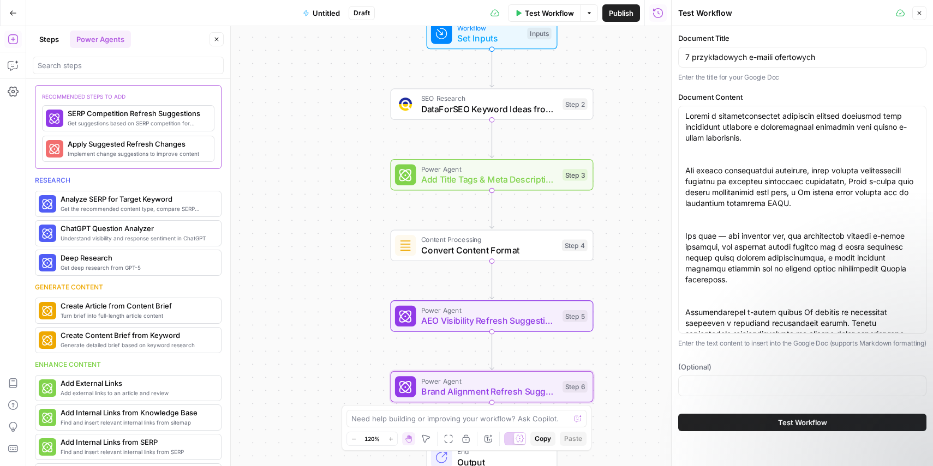
scroll to position [5705, 0]
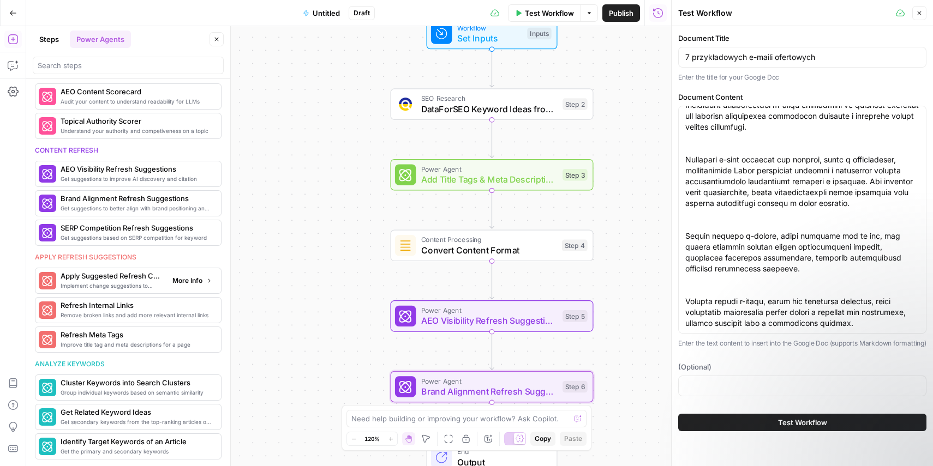
click at [143, 281] on span "Implement change suggestions to improve content" at bounding box center [112, 285] width 103 height 9
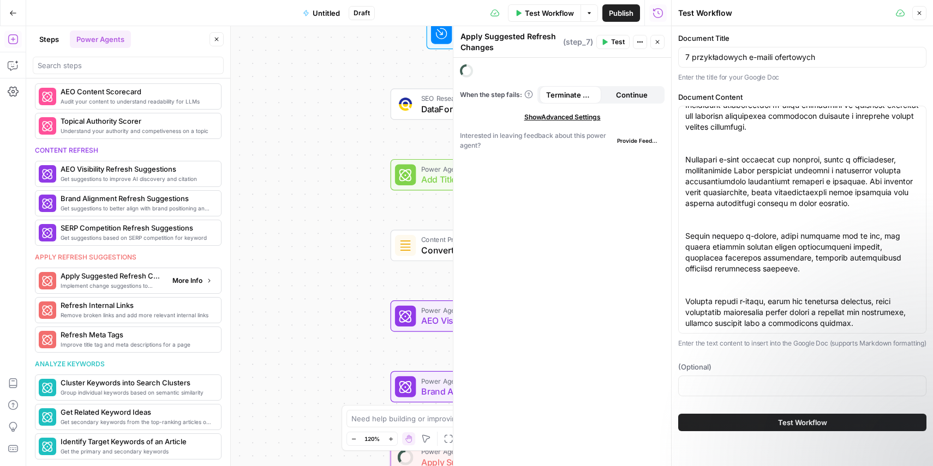
scroll to position [486, 0]
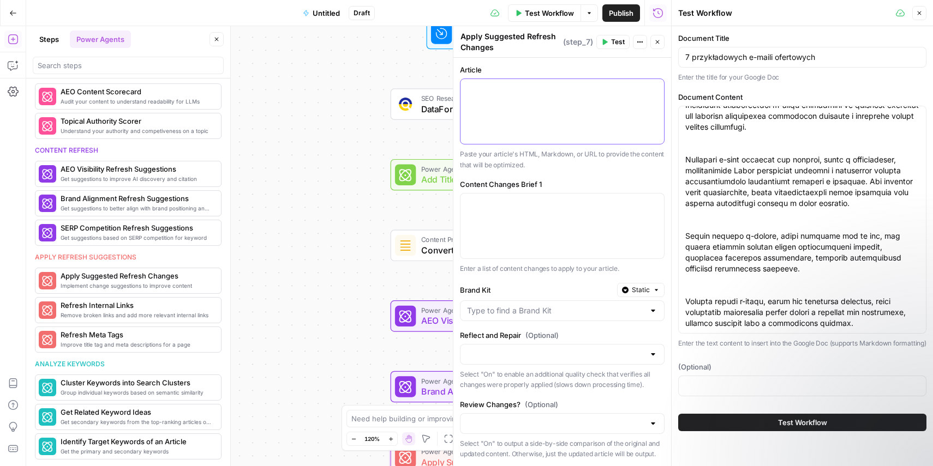
click at [557, 100] on div at bounding box center [561, 111] width 203 height 65
click at [653, 88] on icon "button" at bounding box center [653, 88] width 5 height 5
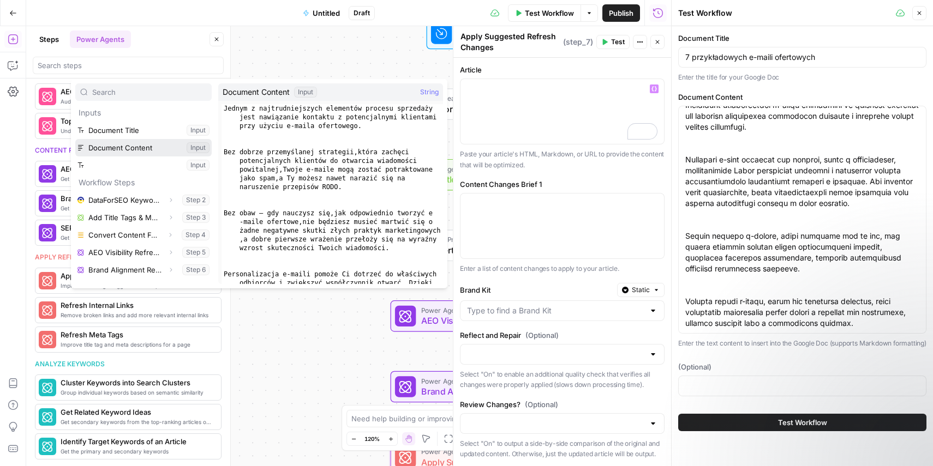
click at [154, 148] on button "Select variable Document Content" at bounding box center [143, 147] width 136 height 17
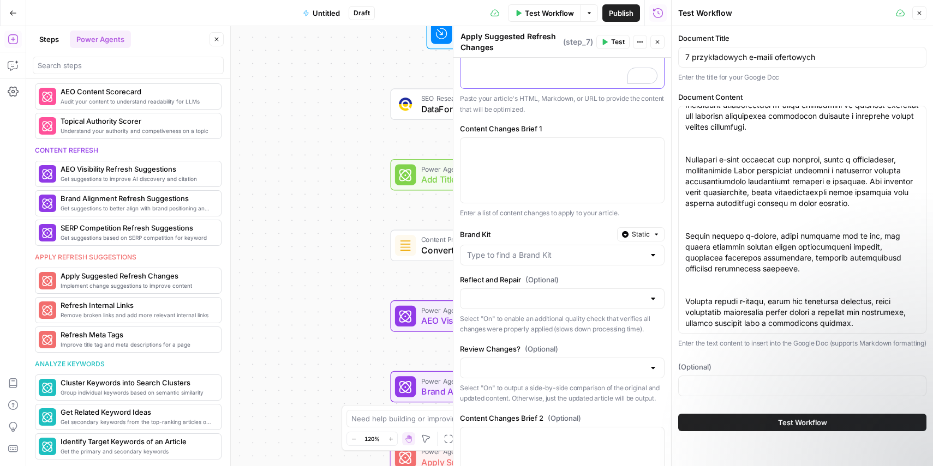
scroll to position [0, 0]
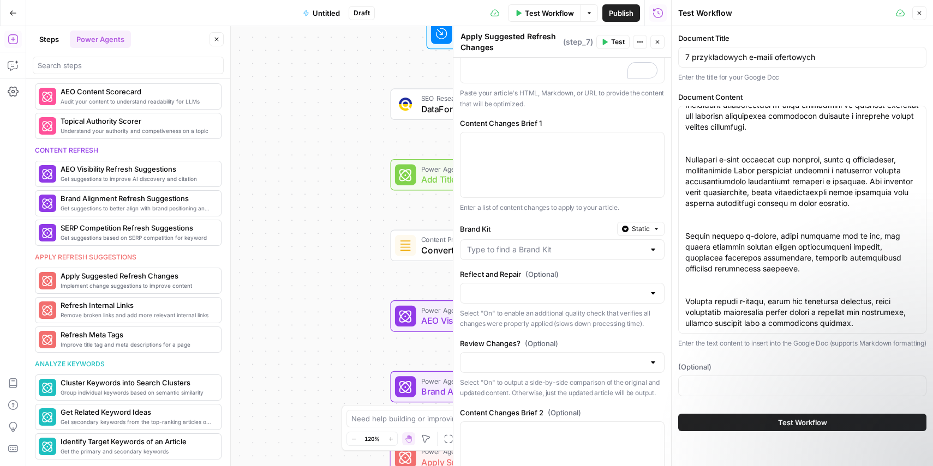
click at [565, 257] on div at bounding box center [562, 249] width 205 height 21
click at [563, 273] on span "Pipedrive" at bounding box center [560, 277] width 182 height 11
type input "Pipedrive"
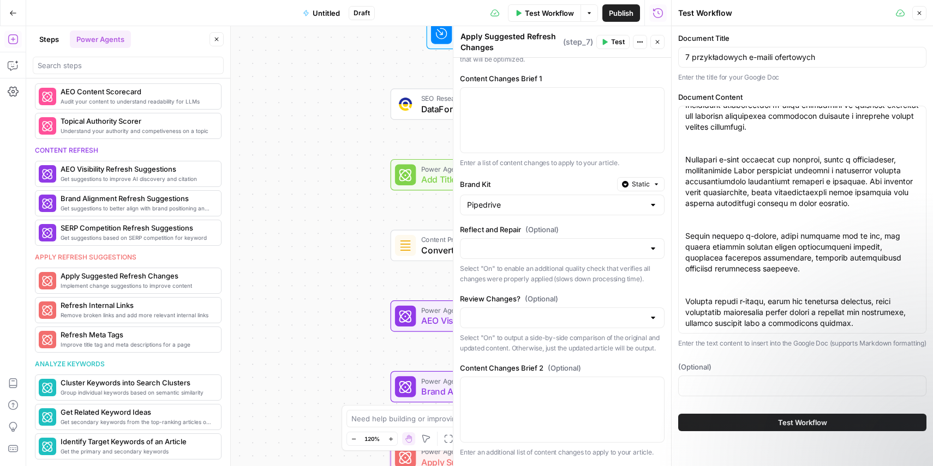
scroll to position [148, 0]
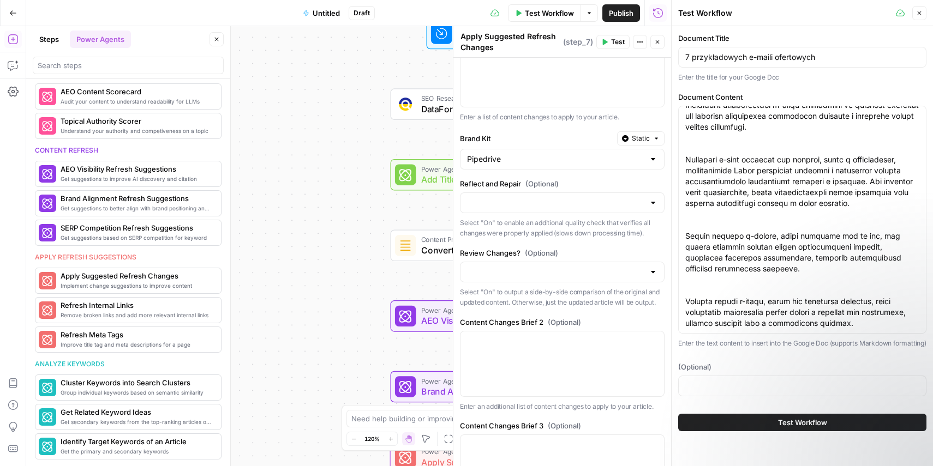
click at [604, 278] on div at bounding box center [562, 272] width 205 height 21
click at [579, 297] on span "On" at bounding box center [560, 299] width 182 height 11
type input "On"
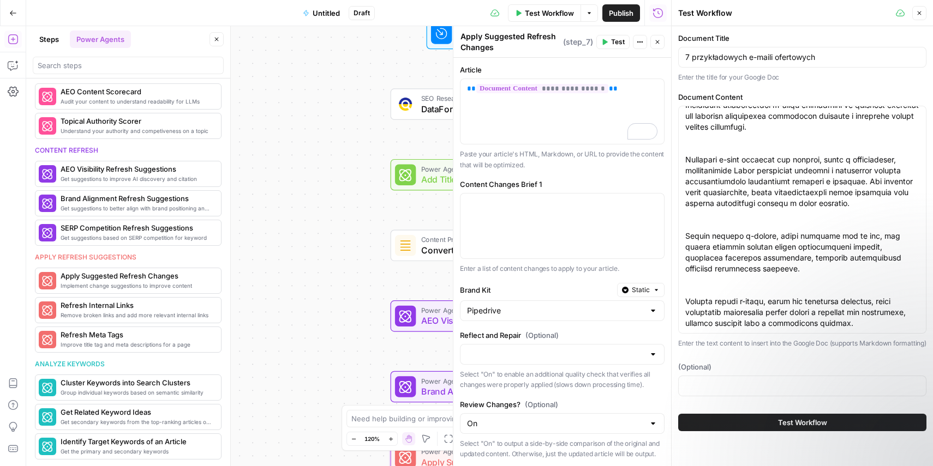
click at [657, 47] on button "Close" at bounding box center [657, 42] width 14 height 14
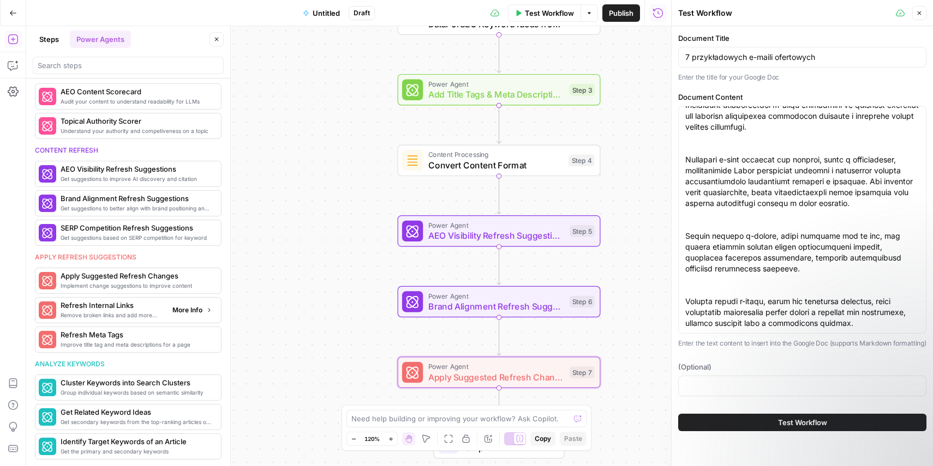
click at [130, 310] on span "Refresh Internal Links" at bounding box center [112, 305] width 103 height 11
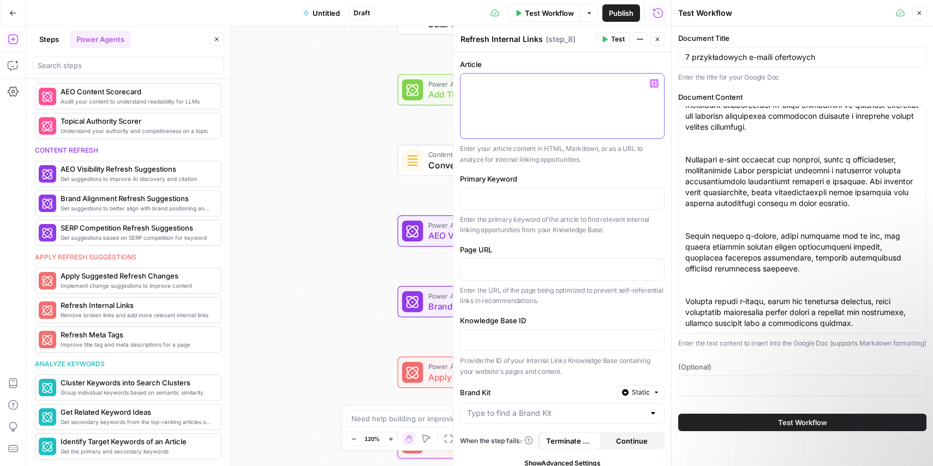
click at [655, 82] on icon "button" at bounding box center [653, 83] width 5 height 5
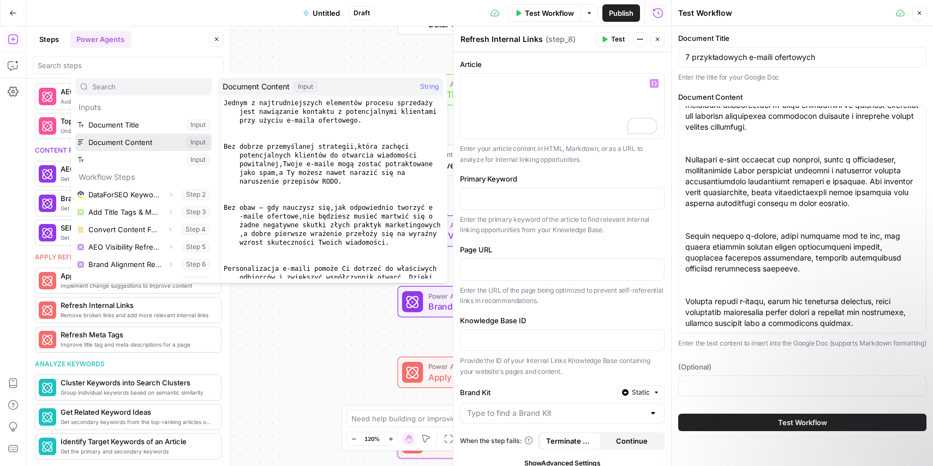
click at [154, 140] on button "Select variable Document Content" at bounding box center [143, 142] width 136 height 17
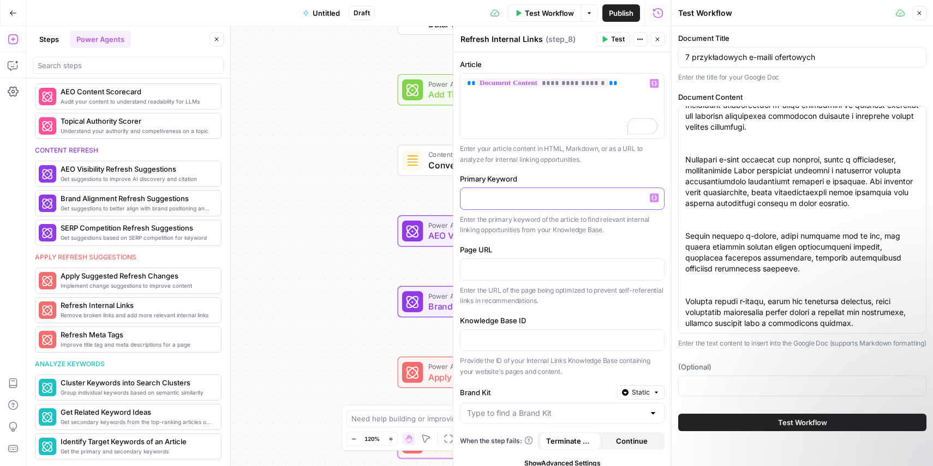
click at [563, 196] on p at bounding box center [562, 198] width 190 height 11
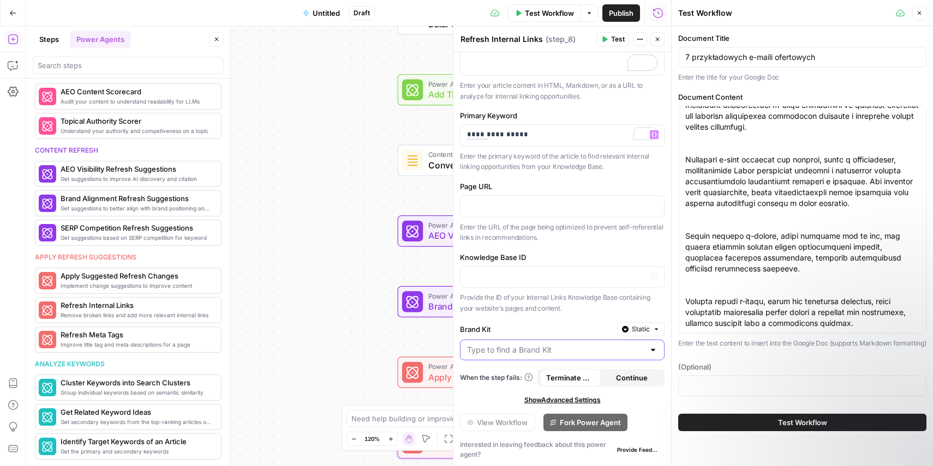
click at [612, 351] on input "Brand Kit" at bounding box center [555, 350] width 177 height 11
click at [580, 378] on span "Pipedrive" at bounding box center [560, 377] width 182 height 11
type input "Pipedrive"
click at [657, 38] on icon "button" at bounding box center [657, 39] width 7 height 7
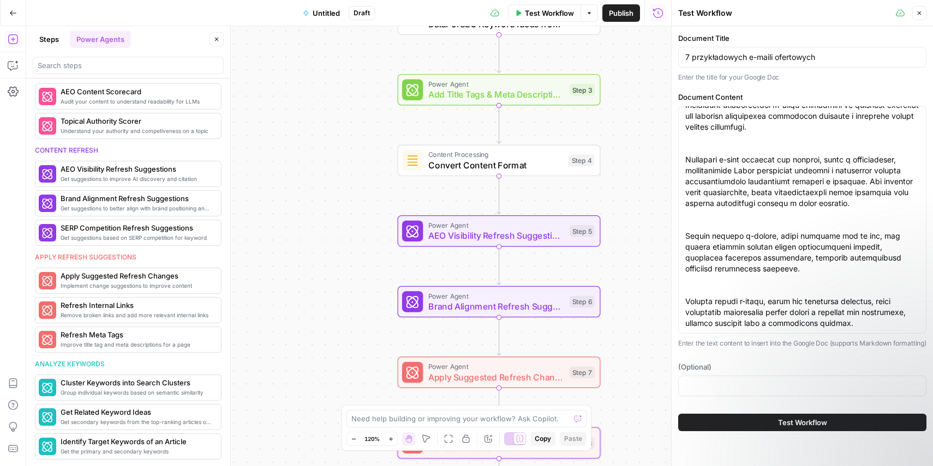
click at [544, 10] on span "Test Workflow" at bounding box center [549, 13] width 49 height 11
click at [784, 428] on span "Test Workflow" at bounding box center [802, 422] width 49 height 11
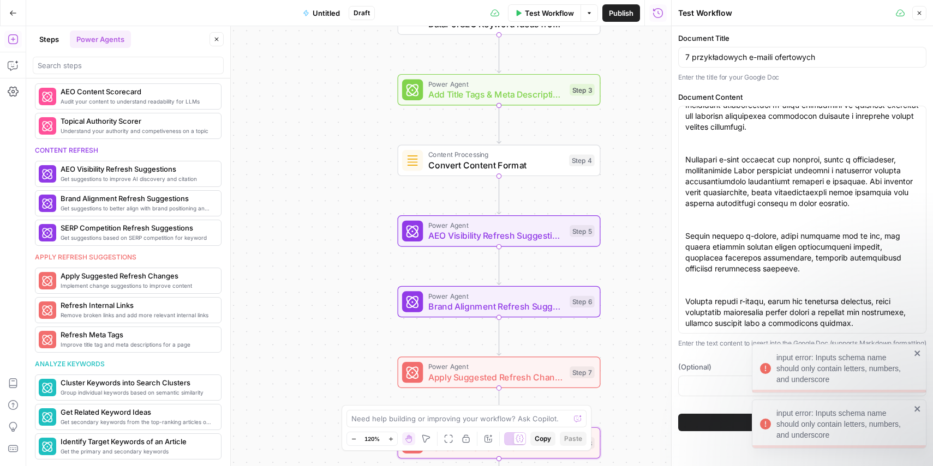
click at [823, 361] on div "input error: Inputs schema name should only contain letters, numbers, and under…" at bounding box center [843, 368] width 134 height 33
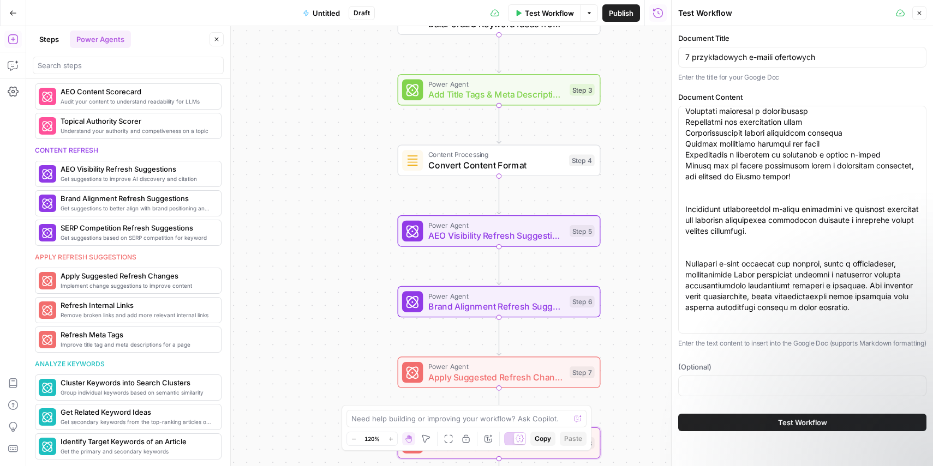
scroll to position [5705, 0]
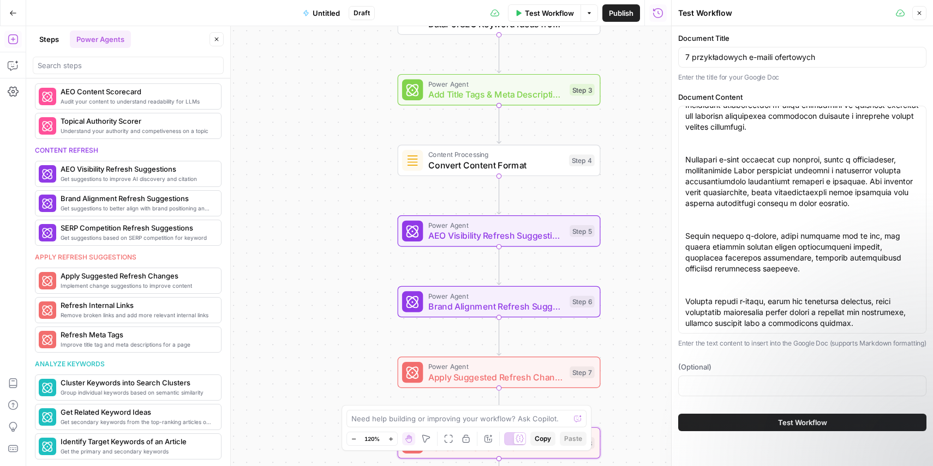
click at [919, 10] on icon "button" at bounding box center [919, 13] width 7 height 7
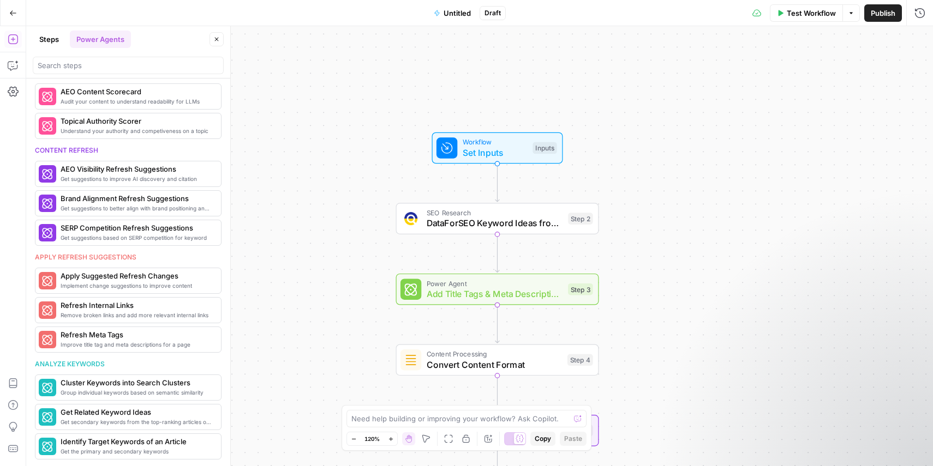
click at [802, 22] on div "Test Workflow Options Publish Run History" at bounding box center [719, 13] width 427 height 26
click at [804, 11] on span "Test Workflow" at bounding box center [811, 13] width 49 height 11
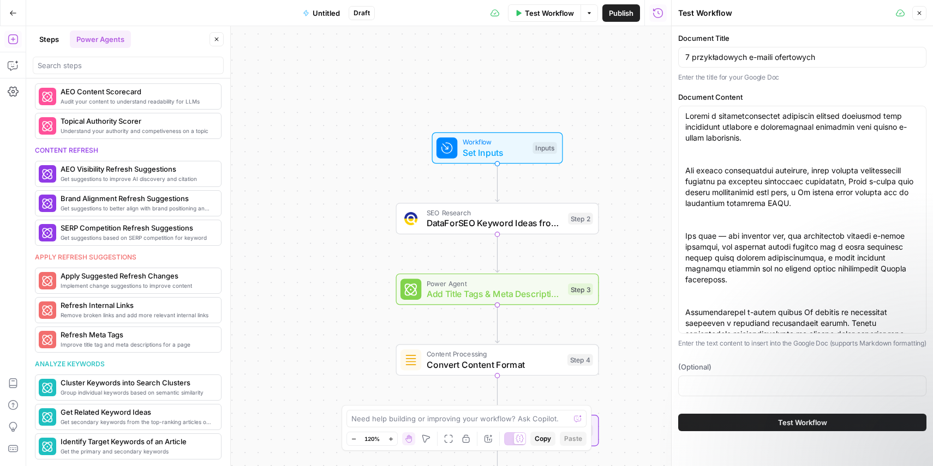
click at [795, 428] on span "Test Workflow" at bounding box center [802, 422] width 49 height 11
click at [507, 136] on div "Workflow Set Inputs Inputs Test Step" at bounding box center [497, 149] width 131 height 32
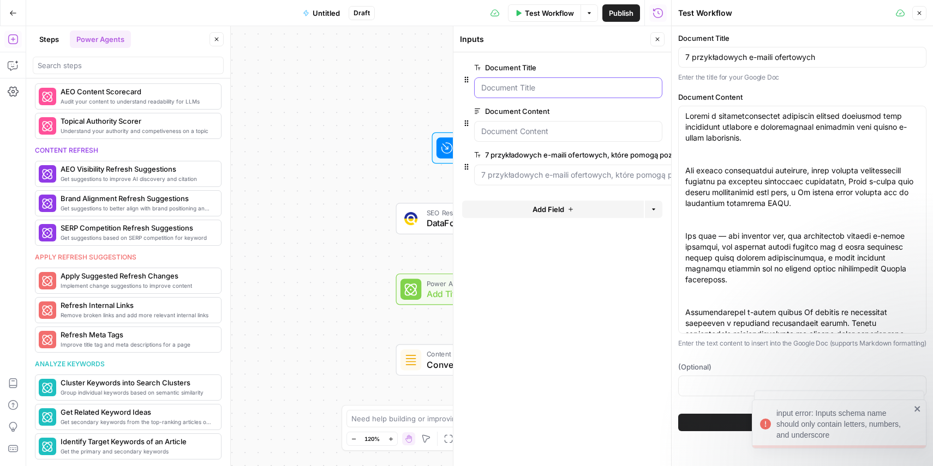
click at [579, 84] on Title "Document Title" at bounding box center [568, 87] width 174 height 11
click at [549, 151] on label "7 przykładowych e-maili ofertowych, które pomogą pozyskać nowych klientów (wraz…" at bounding box center [653, 154] width 359 height 11
click at [549, 170] on szablonami\) "7 przykładowych e-maili ofertowych, które pomogą pozyskać nowych klientów (wraz…" at bounding box center [684, 175] width 407 height 11
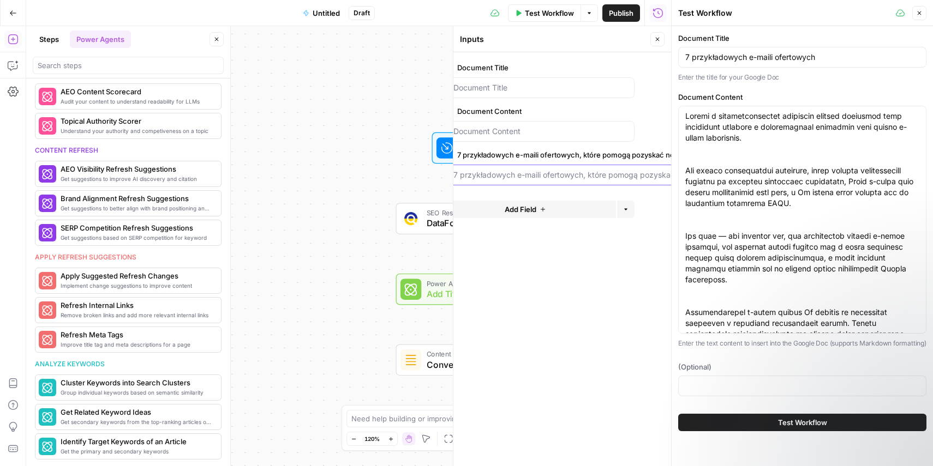
scroll to position [0, 0]
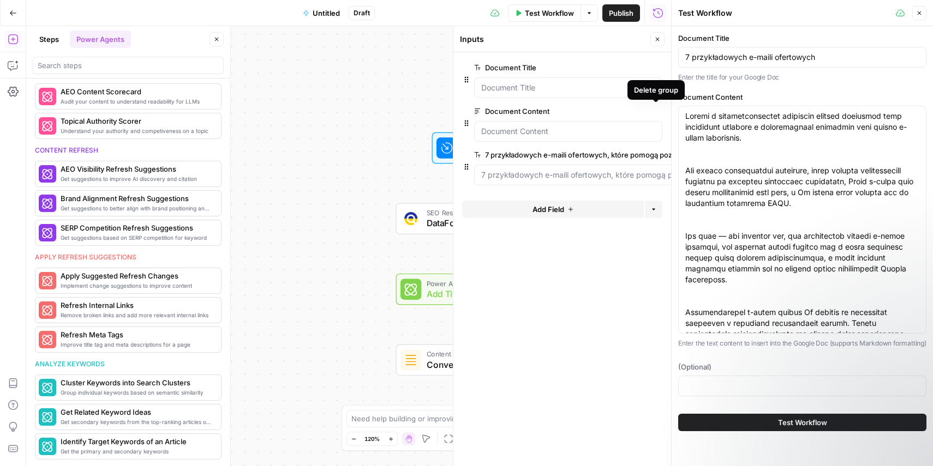
click at [658, 111] on button "Delete group" at bounding box center [655, 111] width 13 height 13
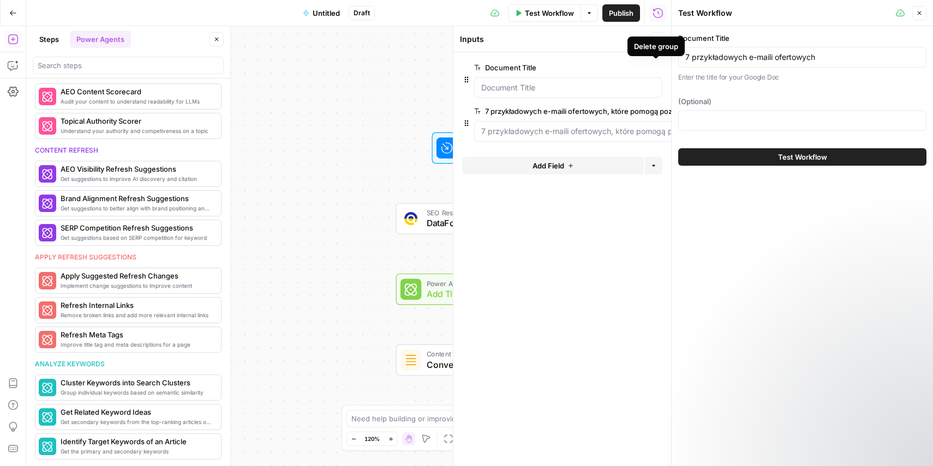
click at [656, 68] on icon "button" at bounding box center [656, 68] width 6 height 6
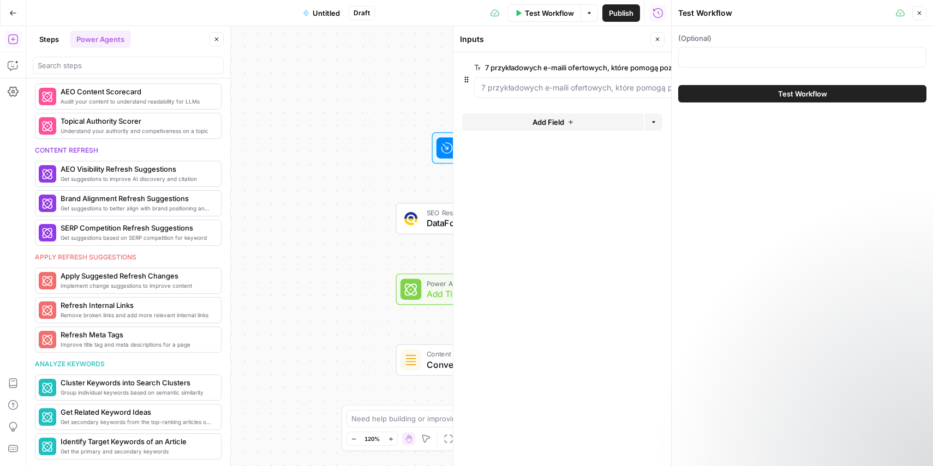
click at [650, 41] on button "Close" at bounding box center [657, 39] width 14 height 14
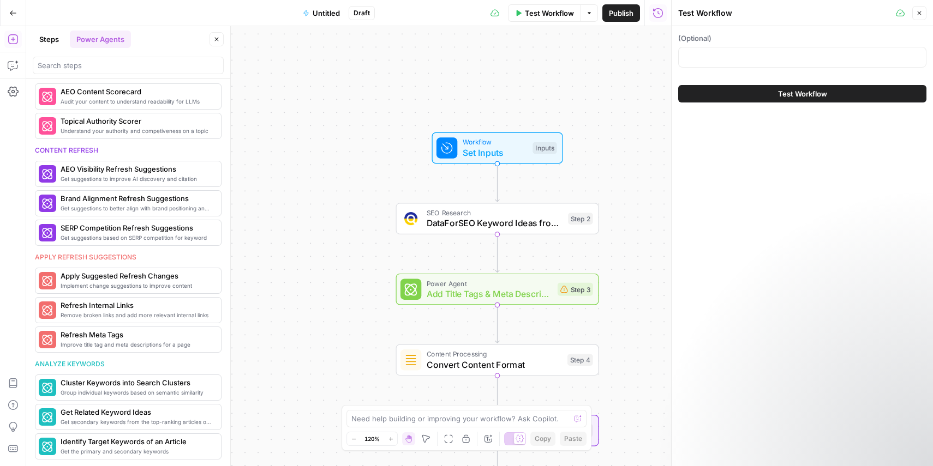
click at [553, 12] on span "Test Workflow" at bounding box center [549, 13] width 49 height 11
click at [801, 90] on span "Test Workflow" at bounding box center [802, 93] width 49 height 11
click at [769, 51] on div at bounding box center [802, 57] width 248 height 21
click at [921, 12] on icon "button" at bounding box center [919, 13] width 7 height 7
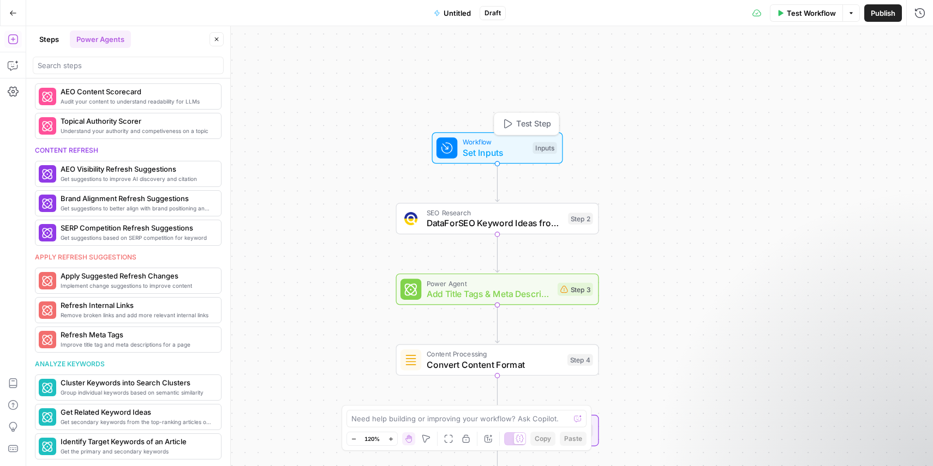
click at [519, 151] on span "Set Inputs" at bounding box center [495, 152] width 65 height 13
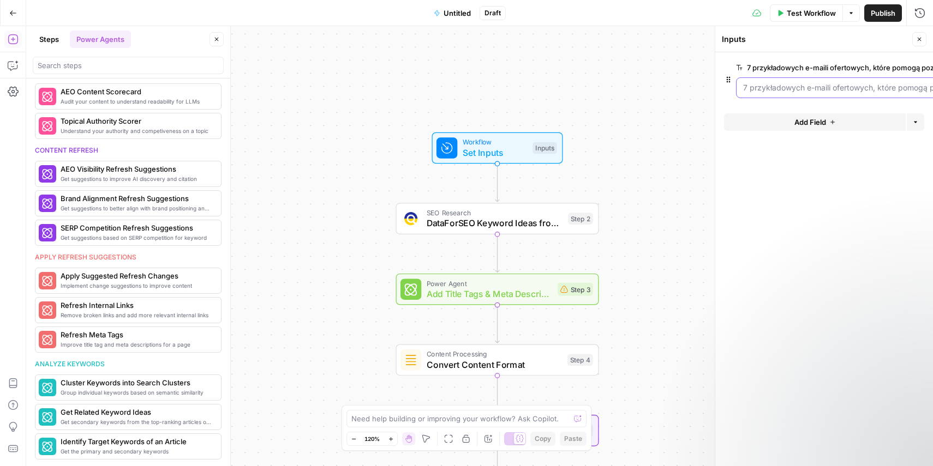
click at [785, 89] on szablonami\) "7 przykładowych e-maili ofertowych, które pomogą pozyskać nowych klientów (wraz…" at bounding box center [946, 87] width 407 height 11
click at [805, 15] on span "Test Workflow" at bounding box center [811, 13] width 49 height 11
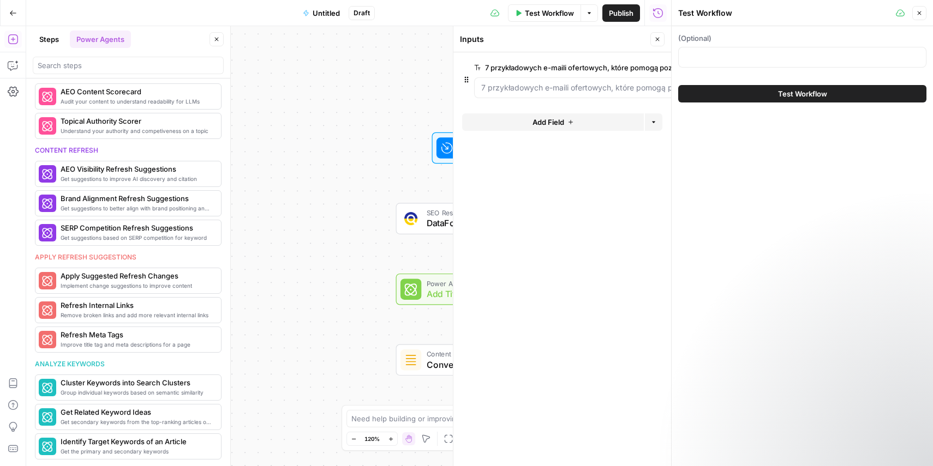
click at [794, 98] on span "Test Workflow" at bounding box center [802, 93] width 49 height 11
click at [609, 89] on szablonami\) "7 przykładowych e-maili ofertowych, które pomogą pozyskać nowych klientów (wraz…" at bounding box center [684, 87] width 407 height 11
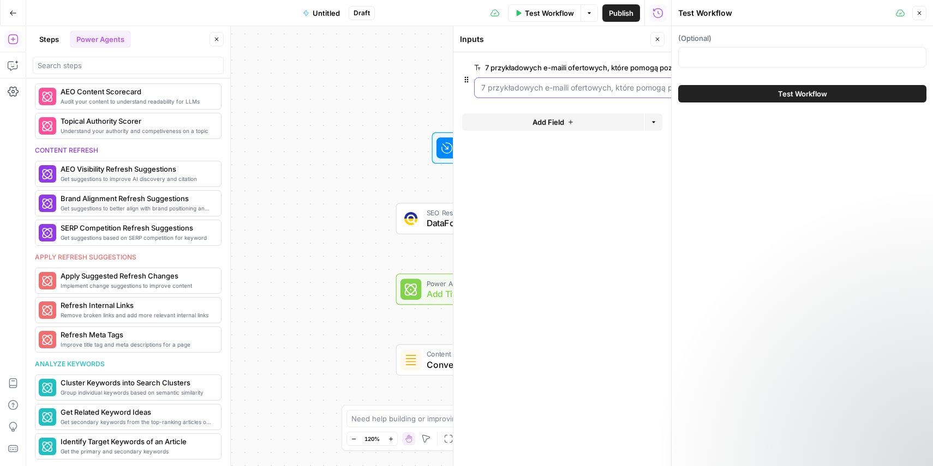
click at [609, 89] on szablonami\) "7 przykładowych e-maili ofertowych, które pomogą pozyskać nowych klientów (wraz…" at bounding box center [684, 87] width 407 height 11
click at [829, 64] on div at bounding box center [802, 57] width 248 height 21
click at [916, 15] on icon "button" at bounding box center [919, 13] width 7 height 7
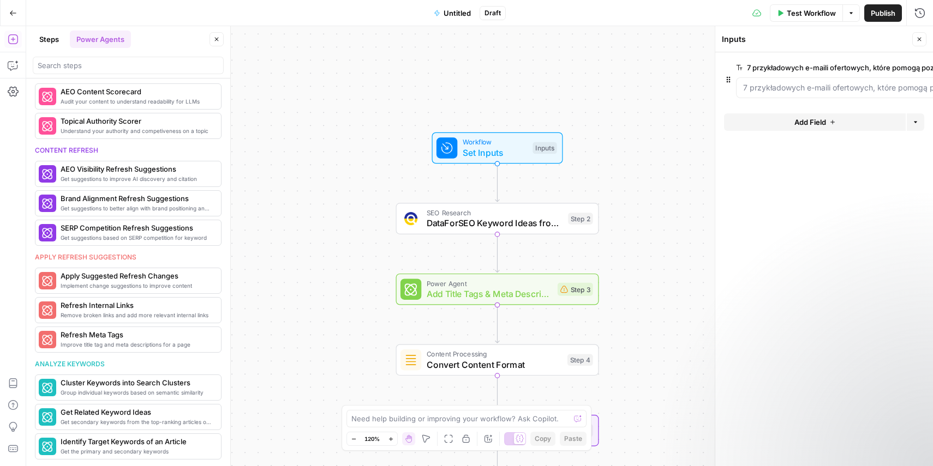
click at [806, 123] on span "Add Field" at bounding box center [810, 122] width 32 height 11
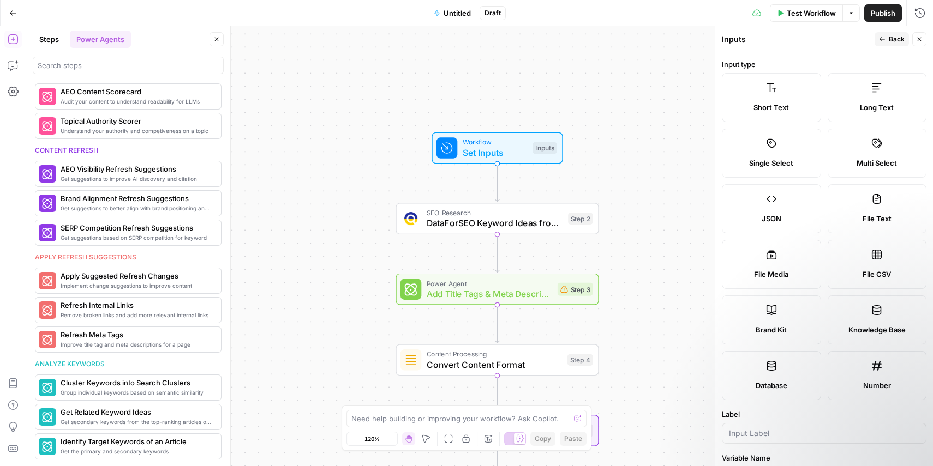
click at [874, 94] on label "Long Text" at bounding box center [876, 97] width 99 height 49
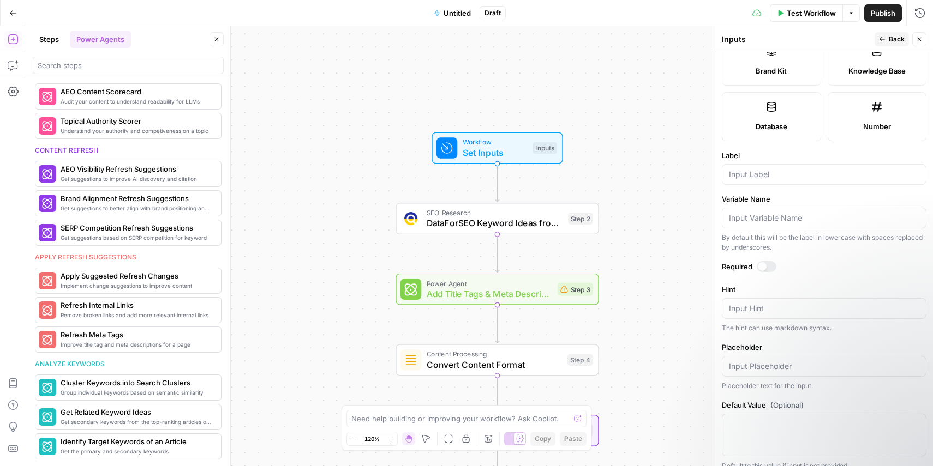
scroll to position [271, 0]
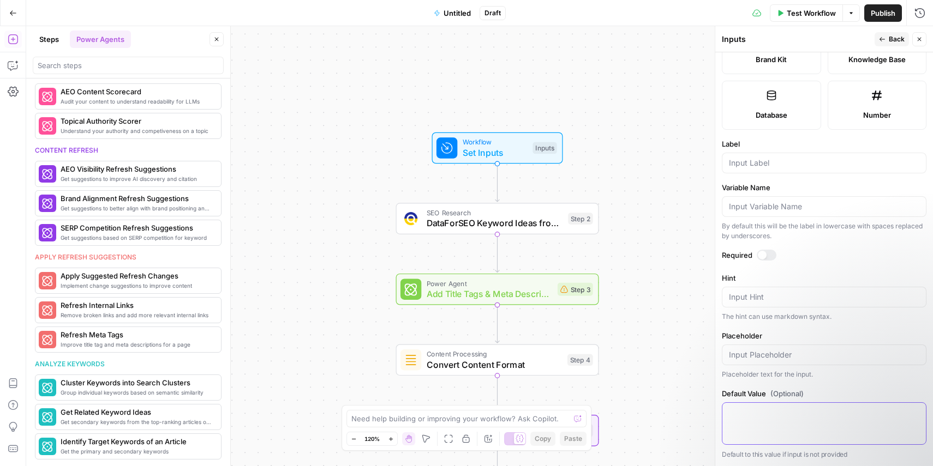
click at [801, 409] on textarea "Default Value (Optional)" at bounding box center [824, 412] width 190 height 11
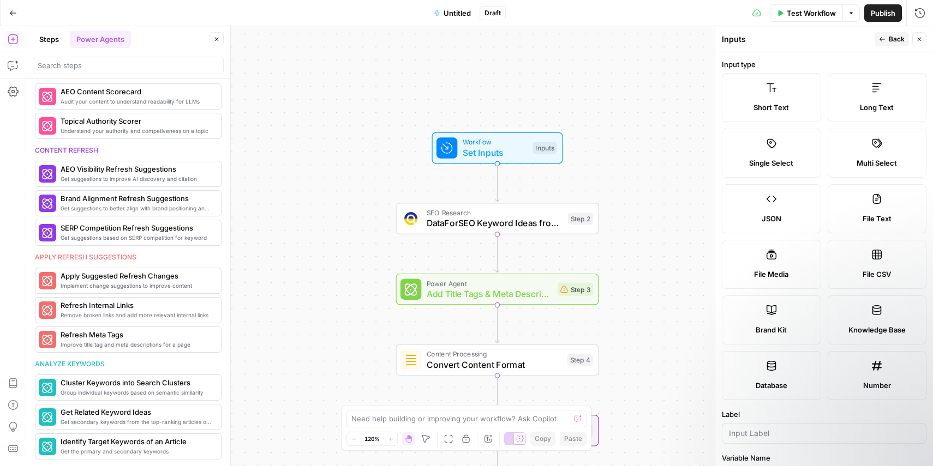
click at [891, 37] on span "Back" at bounding box center [897, 39] width 16 height 10
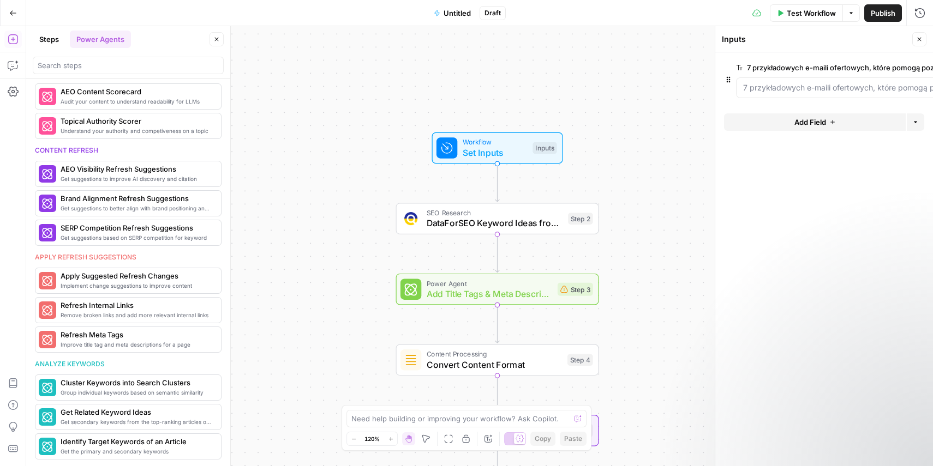
click at [847, 64] on label "7 przykładowych e-maili ofertowych, które pomogą pozyskać nowych klientów (wraz…" at bounding box center [915, 67] width 359 height 11
click at [847, 82] on szablonami\) "7 przykładowych e-maili ofertowych, które pomogą pozyskać nowych klientów (wraz…" at bounding box center [946, 87] width 407 height 11
click at [833, 86] on szablonami\) "7 przykładowych e-maili ofertowych, które pomogą pozyskać nowych klientów (wraz…" at bounding box center [918, 87] width 407 height 11
click at [806, 169] on form "7 przykładowych e-maili ofertowych, które pomogą pozyskać nowych klientów (wraz…" at bounding box center [824, 259] width 218 height 414
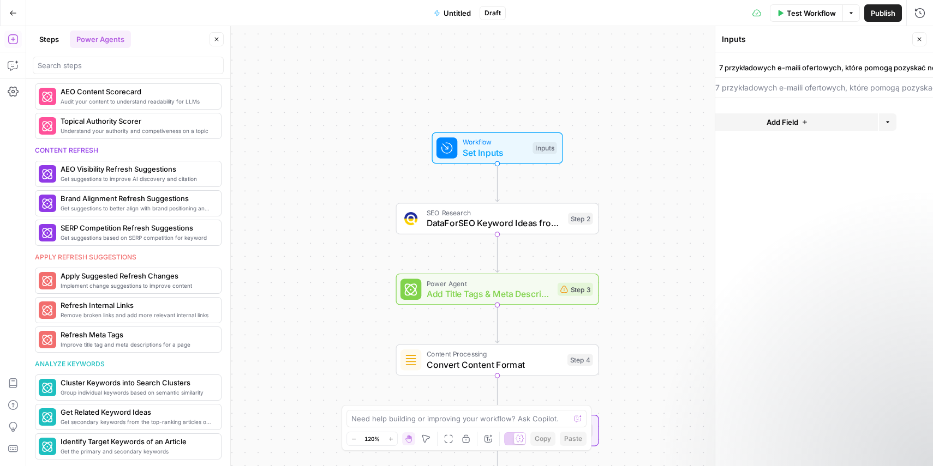
click at [806, 119] on icon "button" at bounding box center [804, 122] width 7 height 7
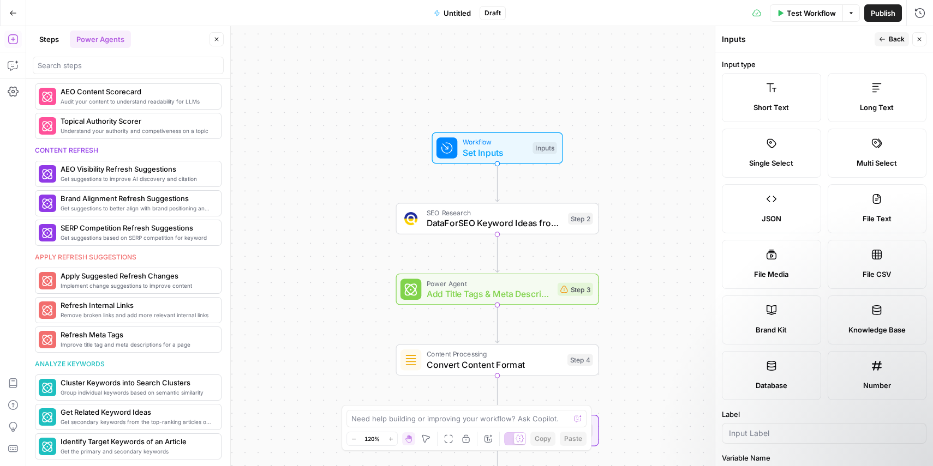
click at [871, 104] on span "Long Text" at bounding box center [877, 107] width 34 height 11
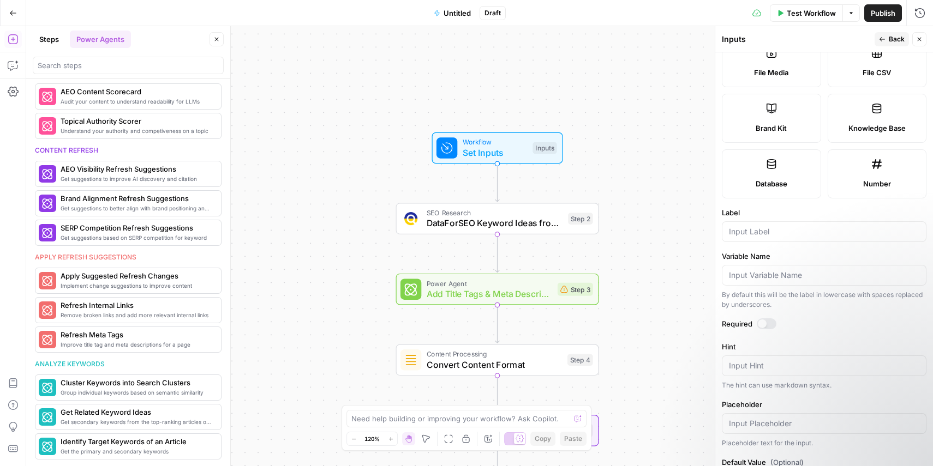
scroll to position [271, 0]
